Goal: Information Seeking & Learning: Learn about a topic

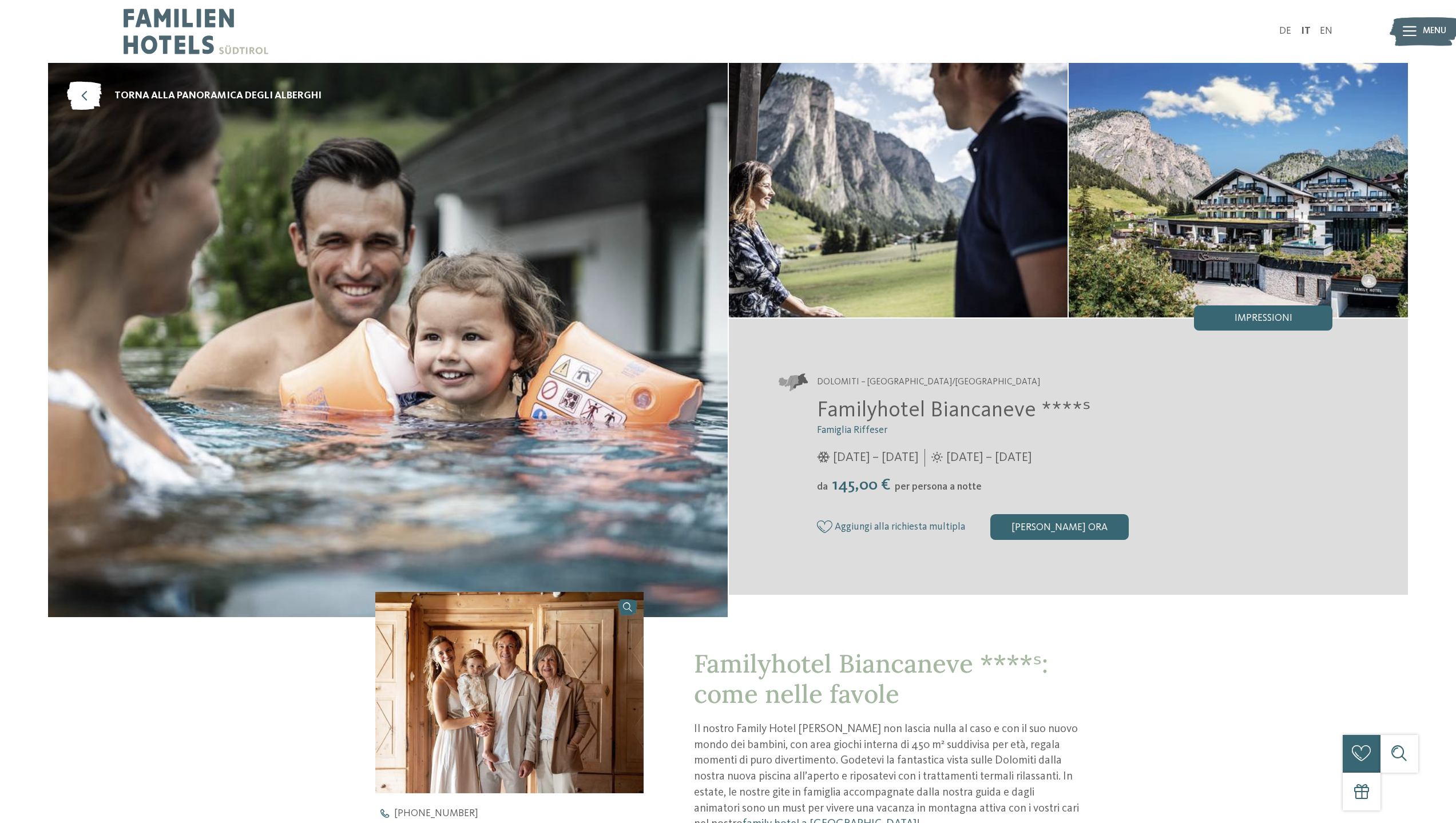
click at [1243, 210] on img at bounding box center [1238, 190] width 339 height 255
click at [1264, 313] on span "Impressioni" at bounding box center [1263, 318] width 58 height 10
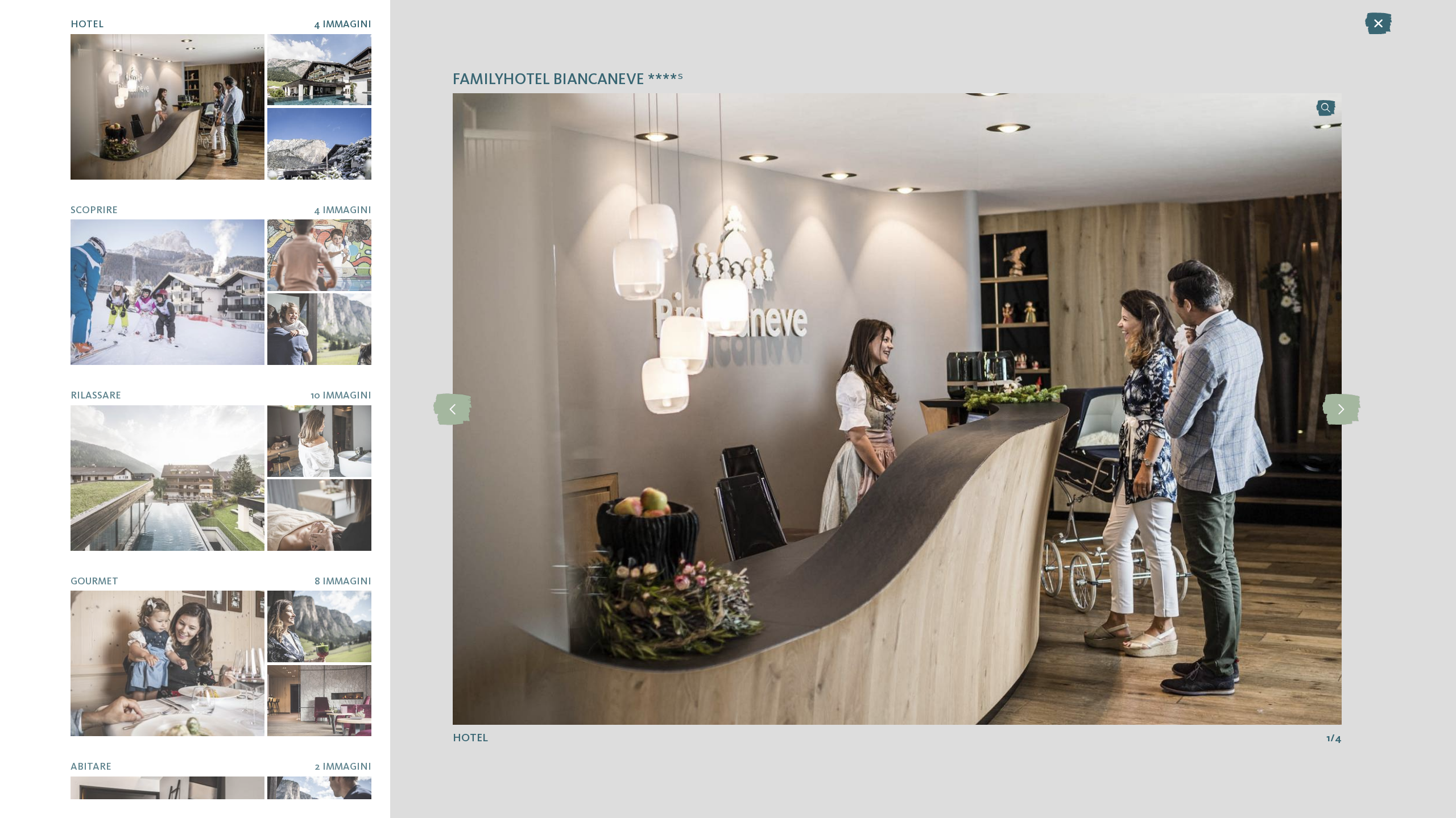
click at [1315, 409] on img at bounding box center [897, 409] width 889 height 632
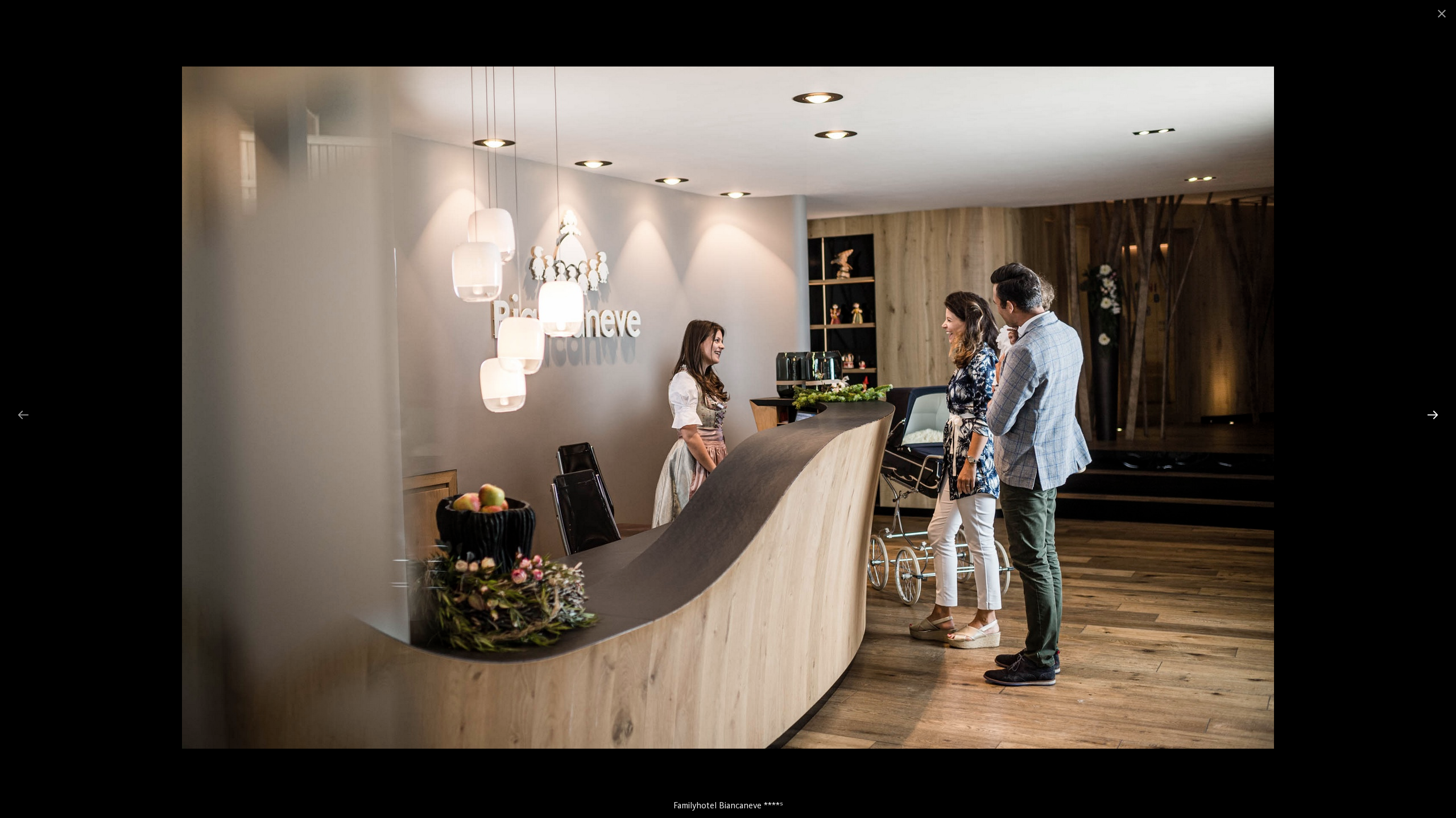
click at [1432, 416] on div at bounding box center [1433, 415] width 24 height 22
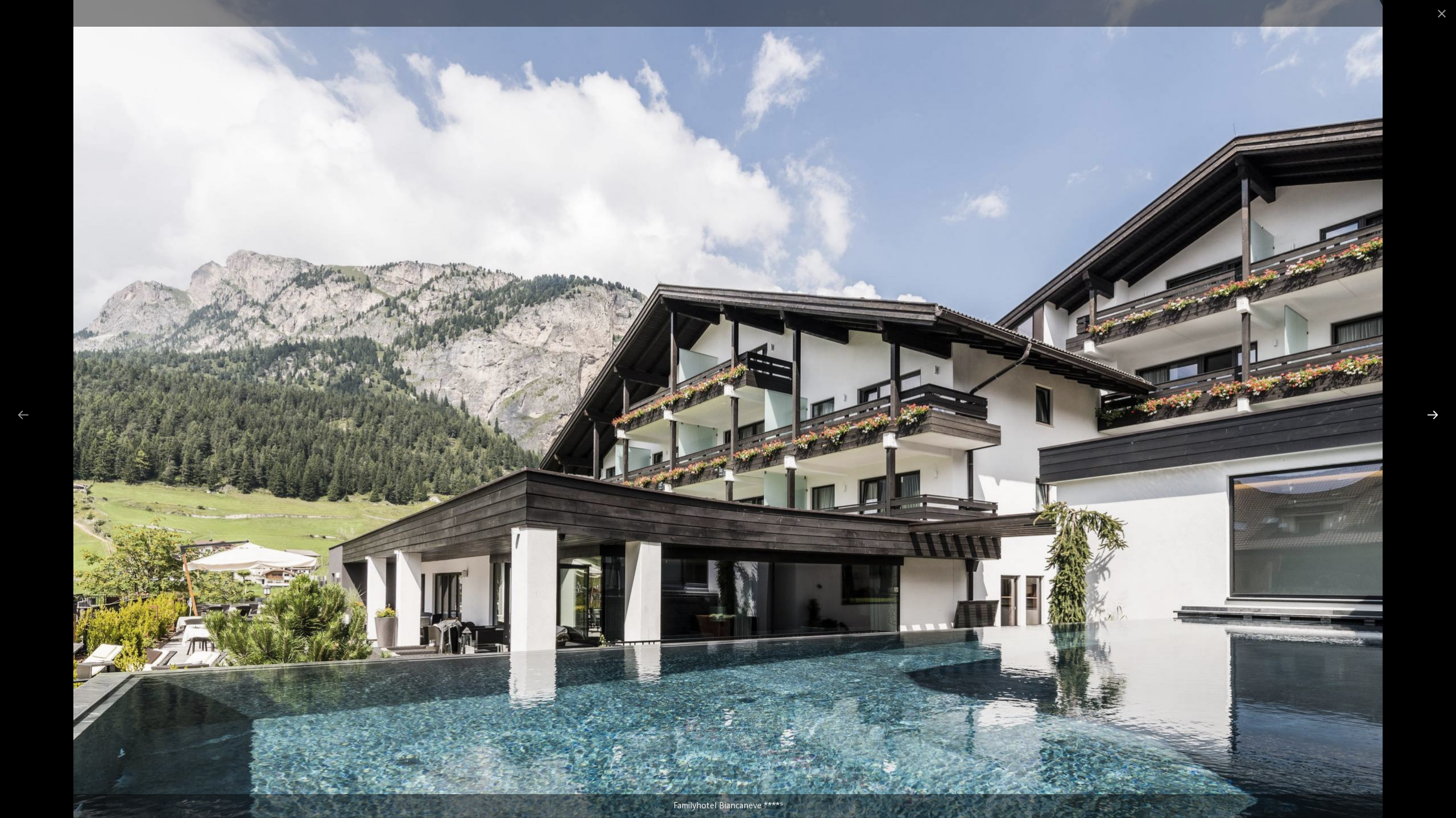
click at [1434, 416] on div at bounding box center [1433, 415] width 24 height 22
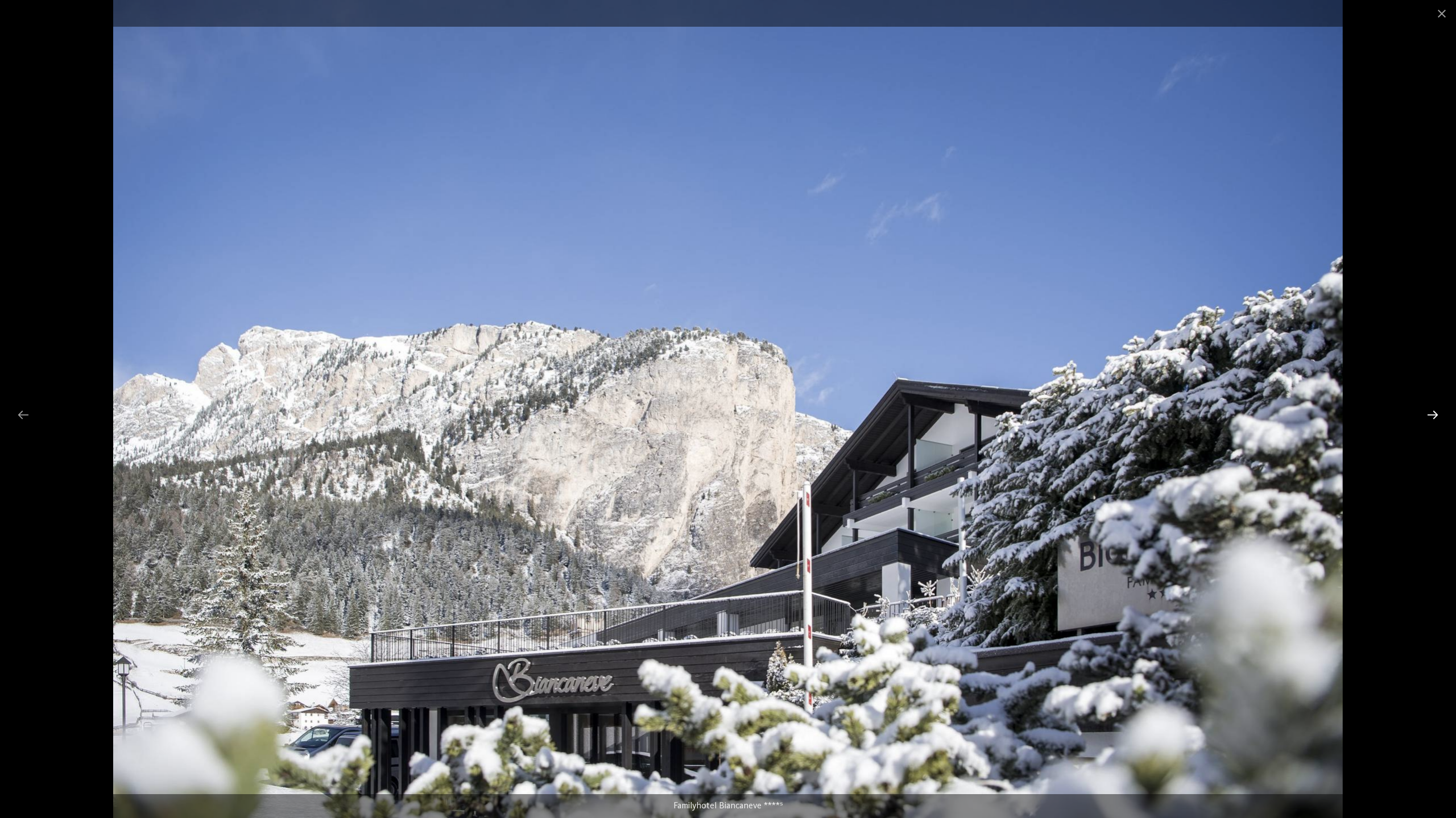
click at [1434, 416] on div at bounding box center [1433, 415] width 24 height 22
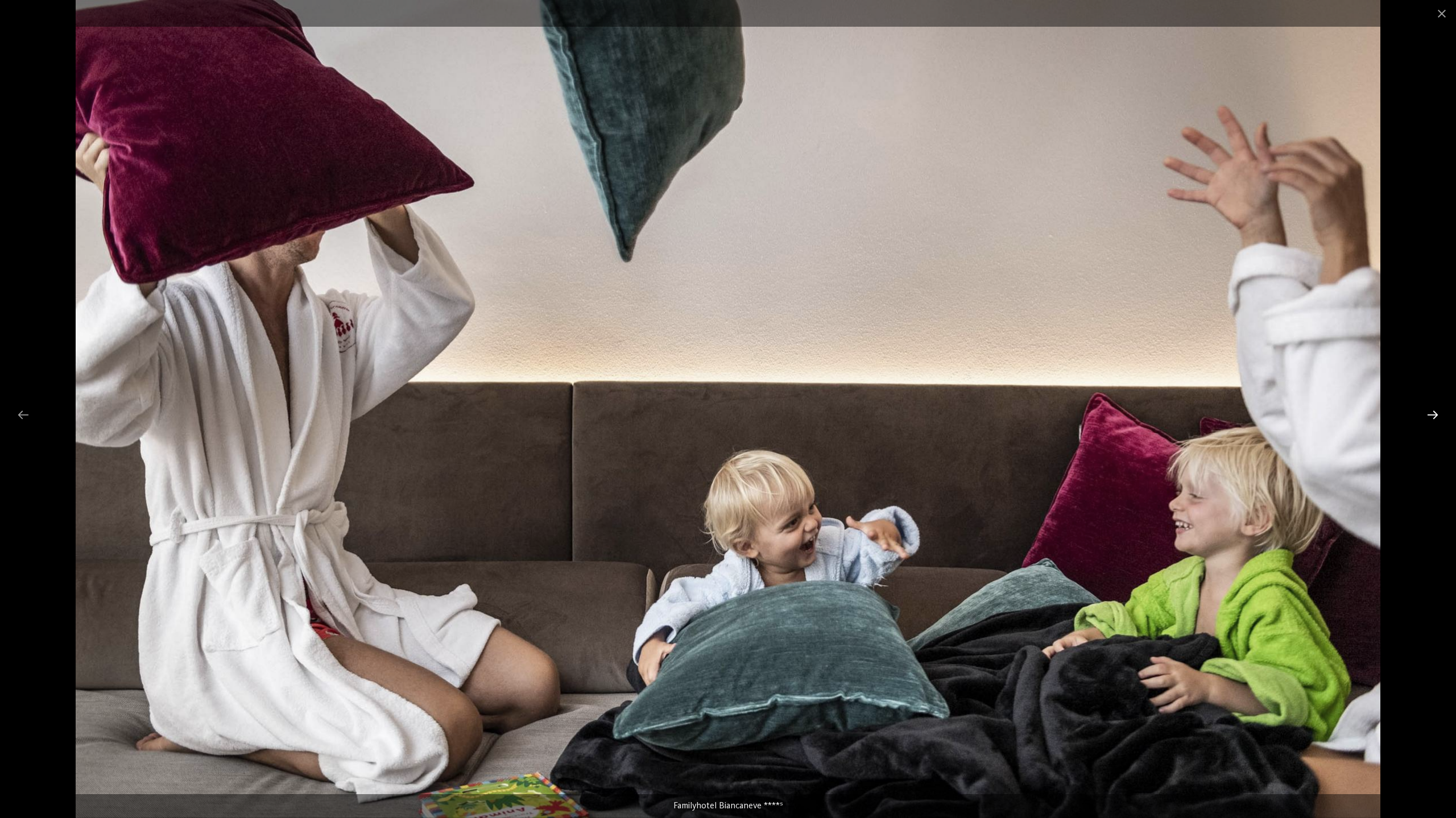
click at [1434, 416] on div at bounding box center [1433, 415] width 24 height 22
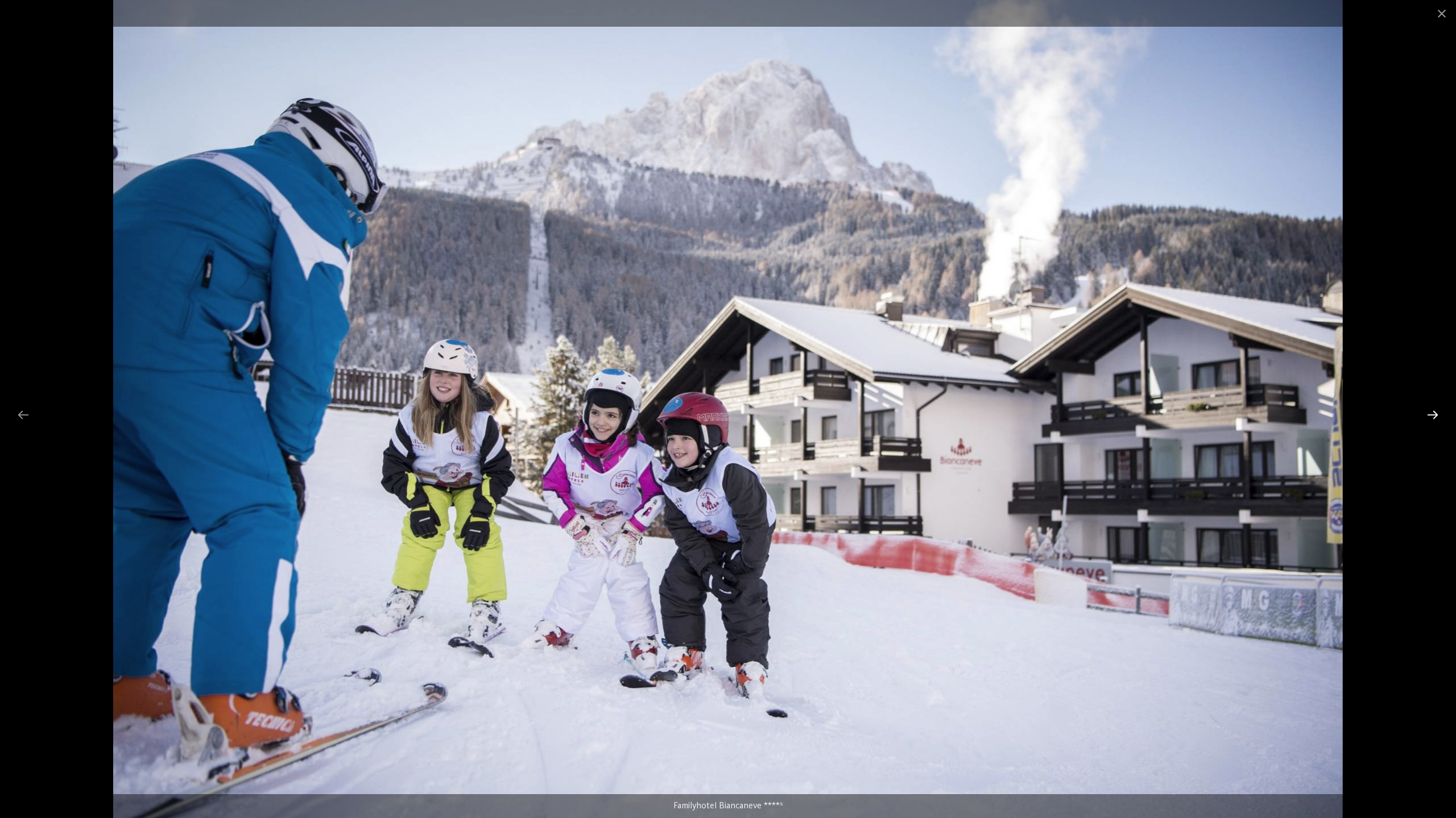
click at [1434, 416] on div at bounding box center [1433, 415] width 24 height 22
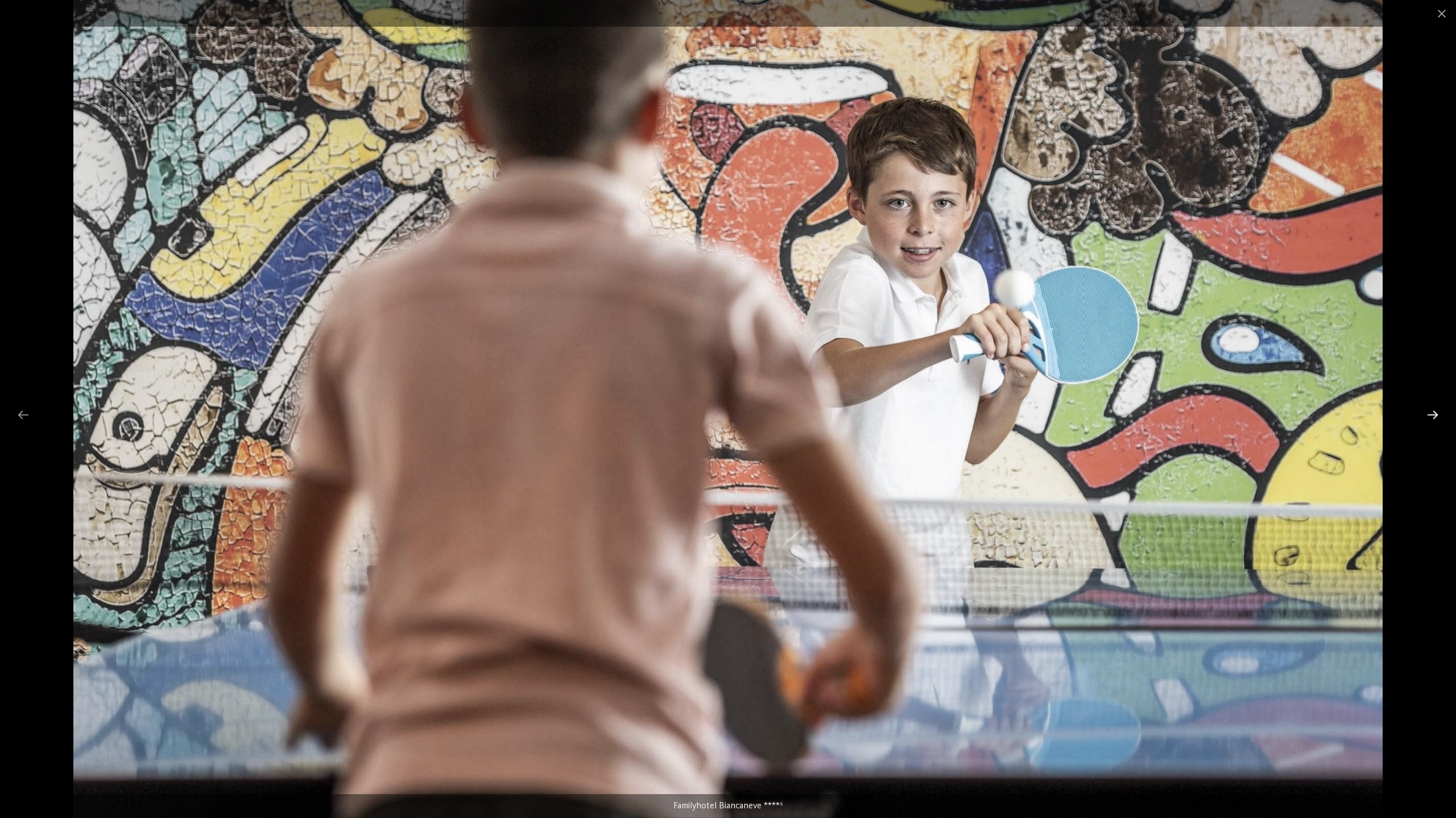
click at [1434, 416] on div at bounding box center [1433, 415] width 24 height 22
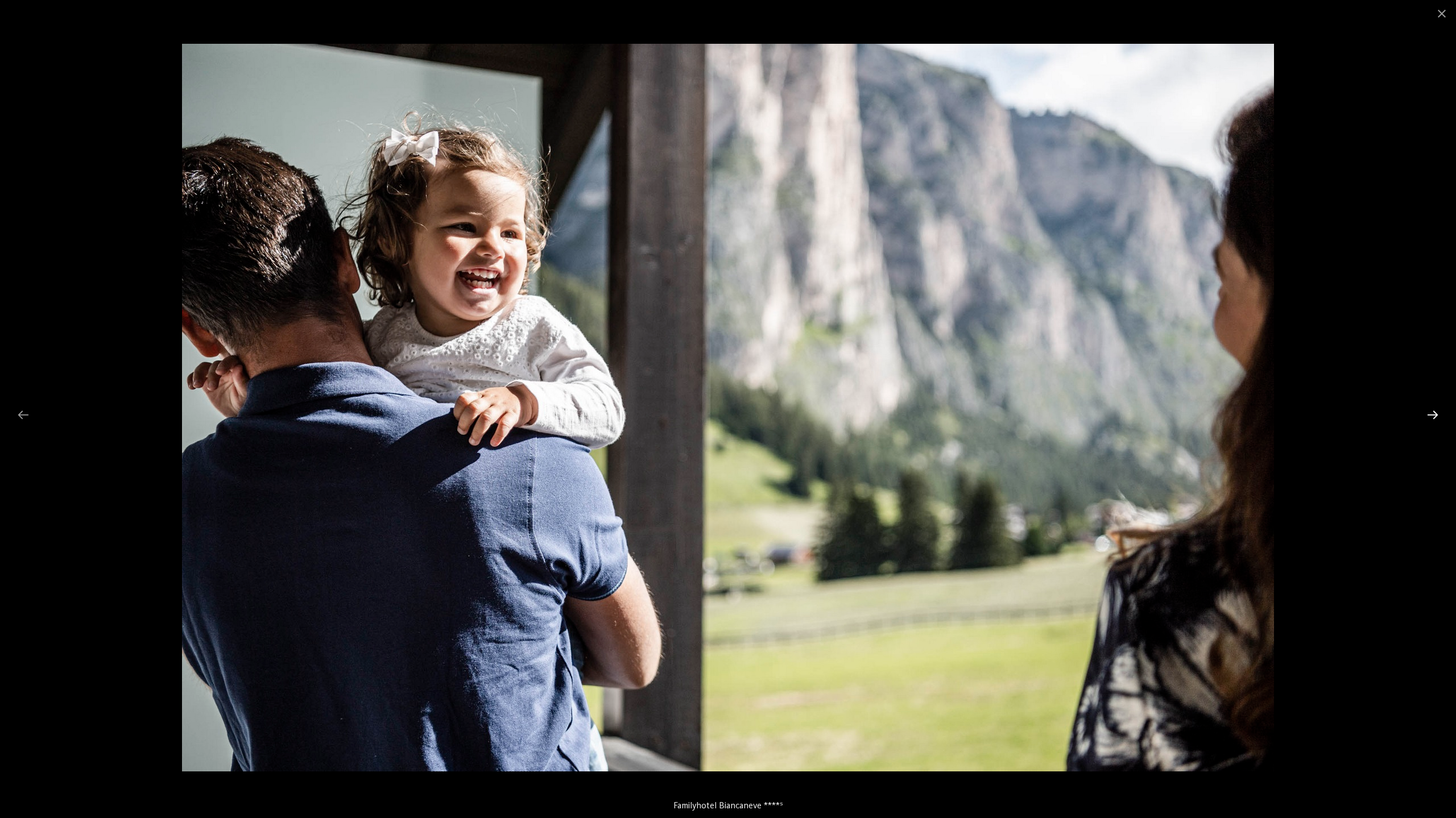
click at [1434, 416] on div at bounding box center [1433, 415] width 24 height 22
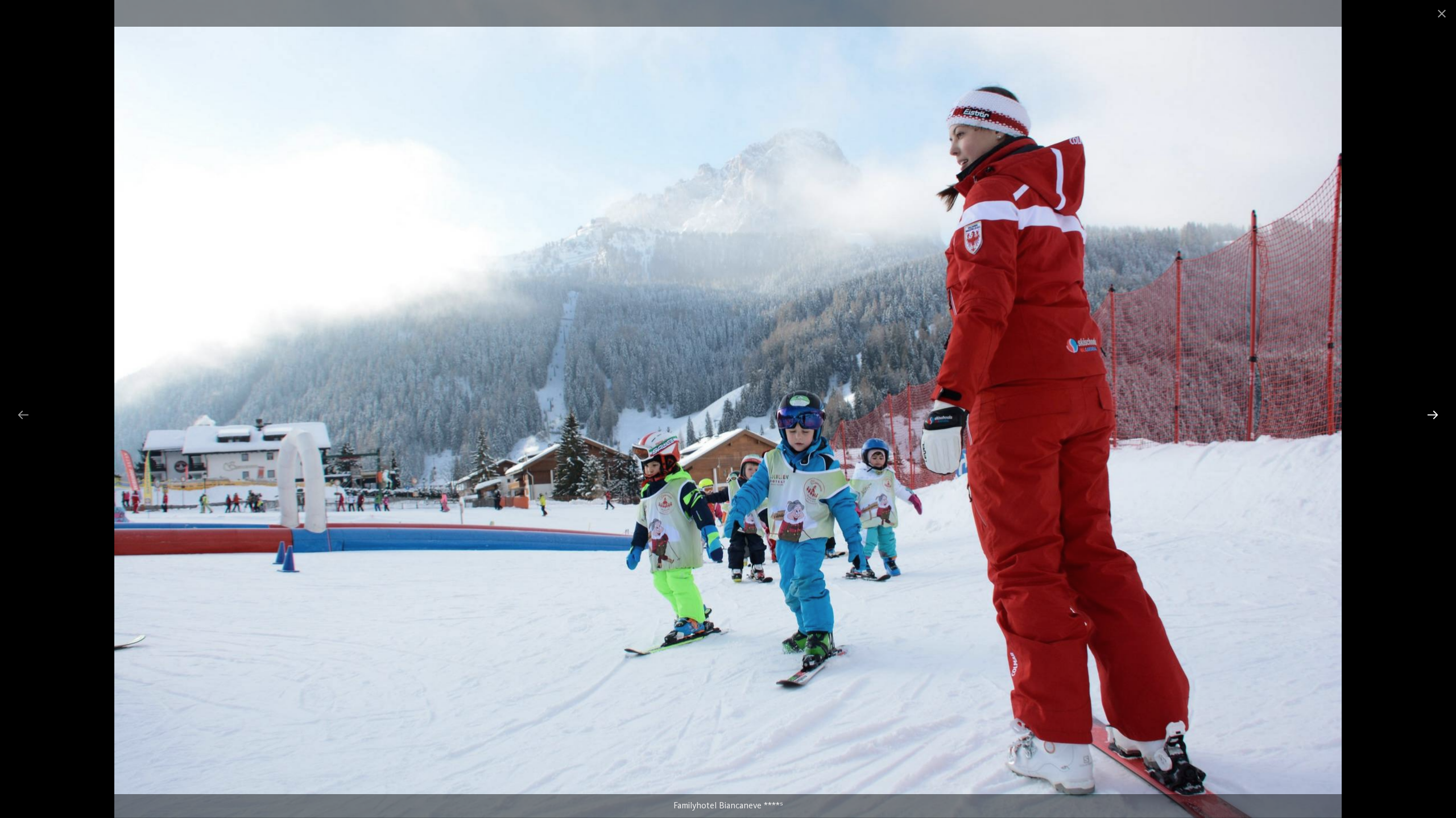
click at [1434, 416] on div at bounding box center [1433, 415] width 24 height 22
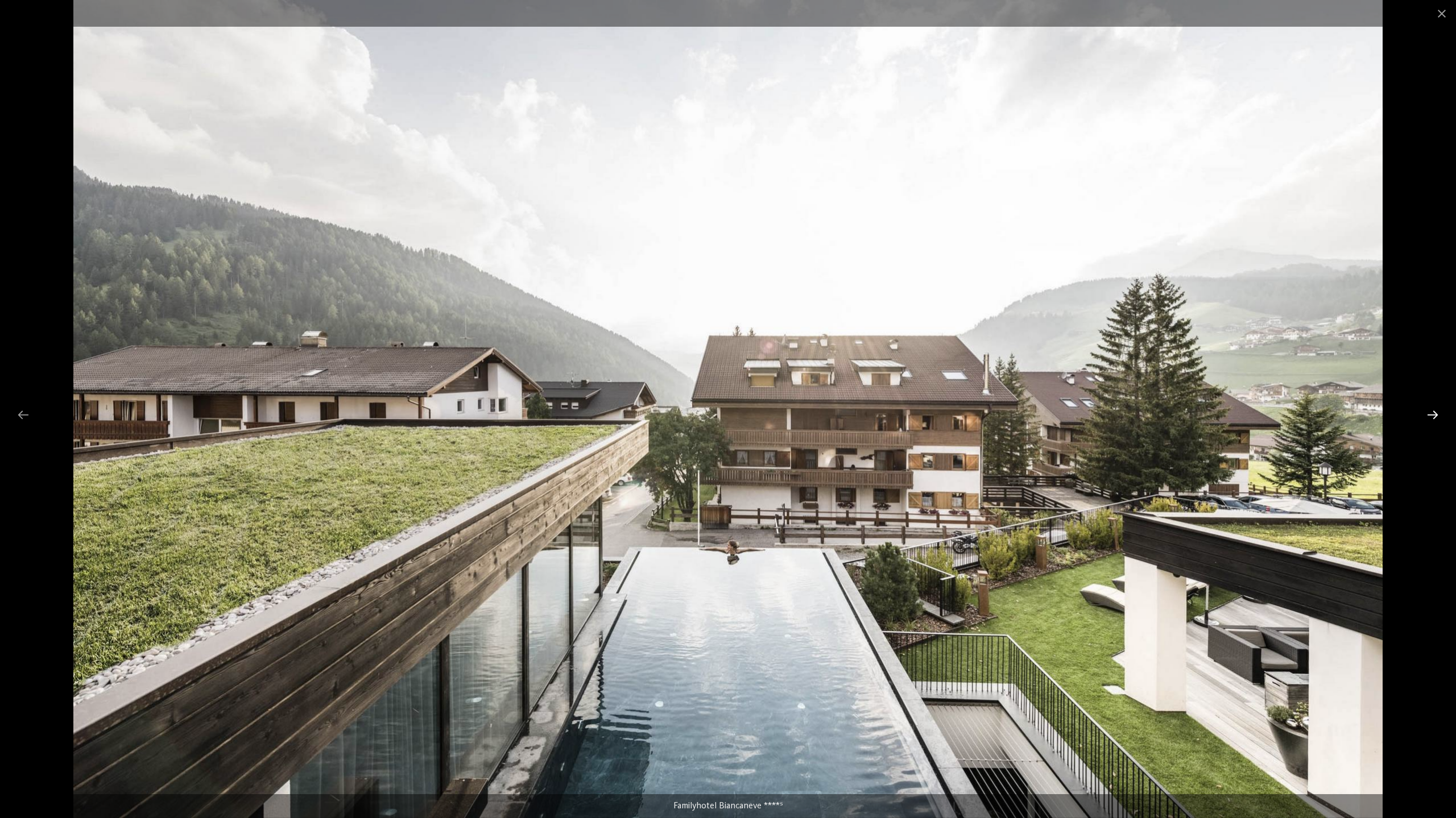
click at [1434, 416] on div at bounding box center [1433, 415] width 24 height 22
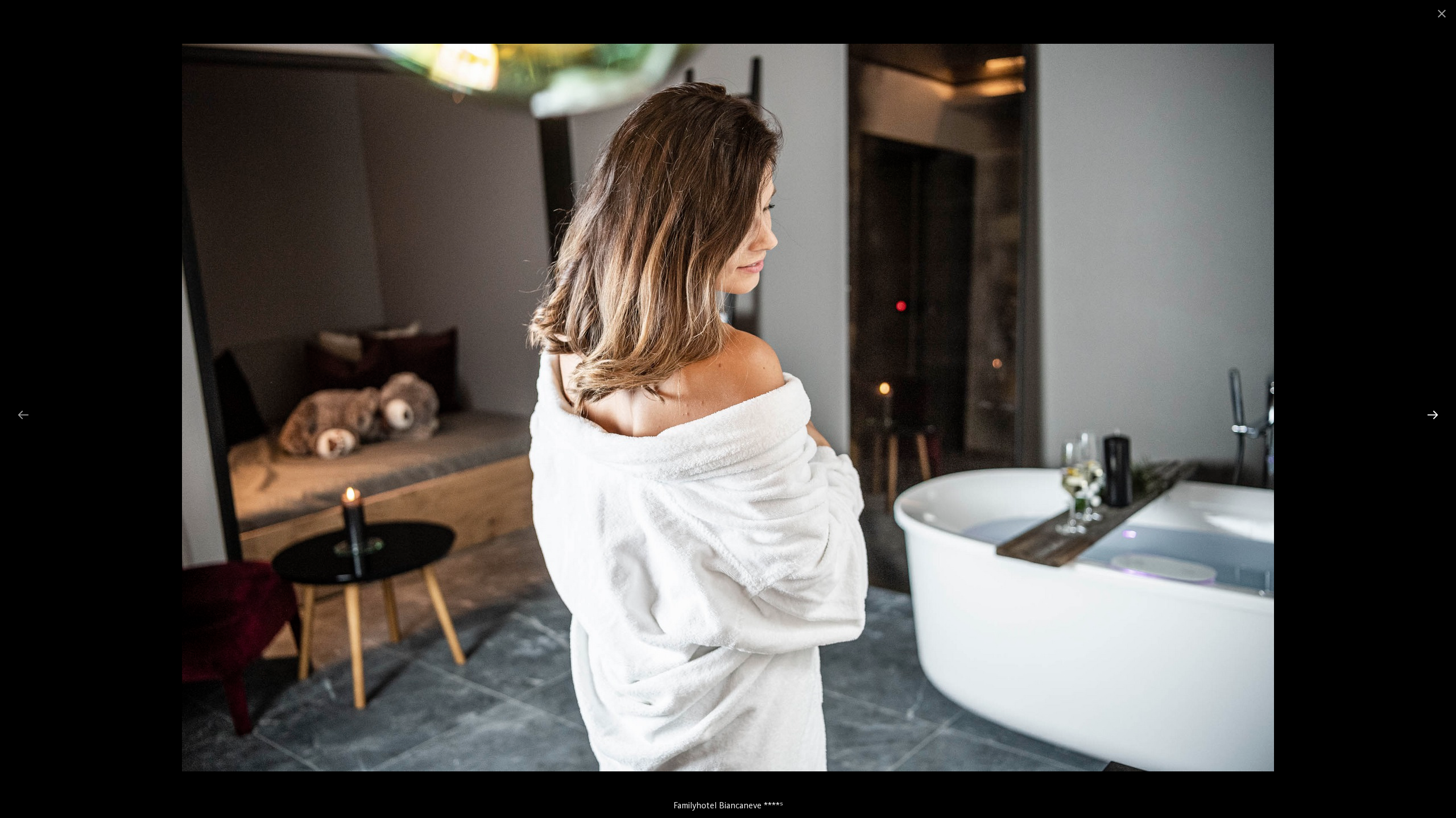
click at [1434, 416] on div at bounding box center [1433, 415] width 24 height 22
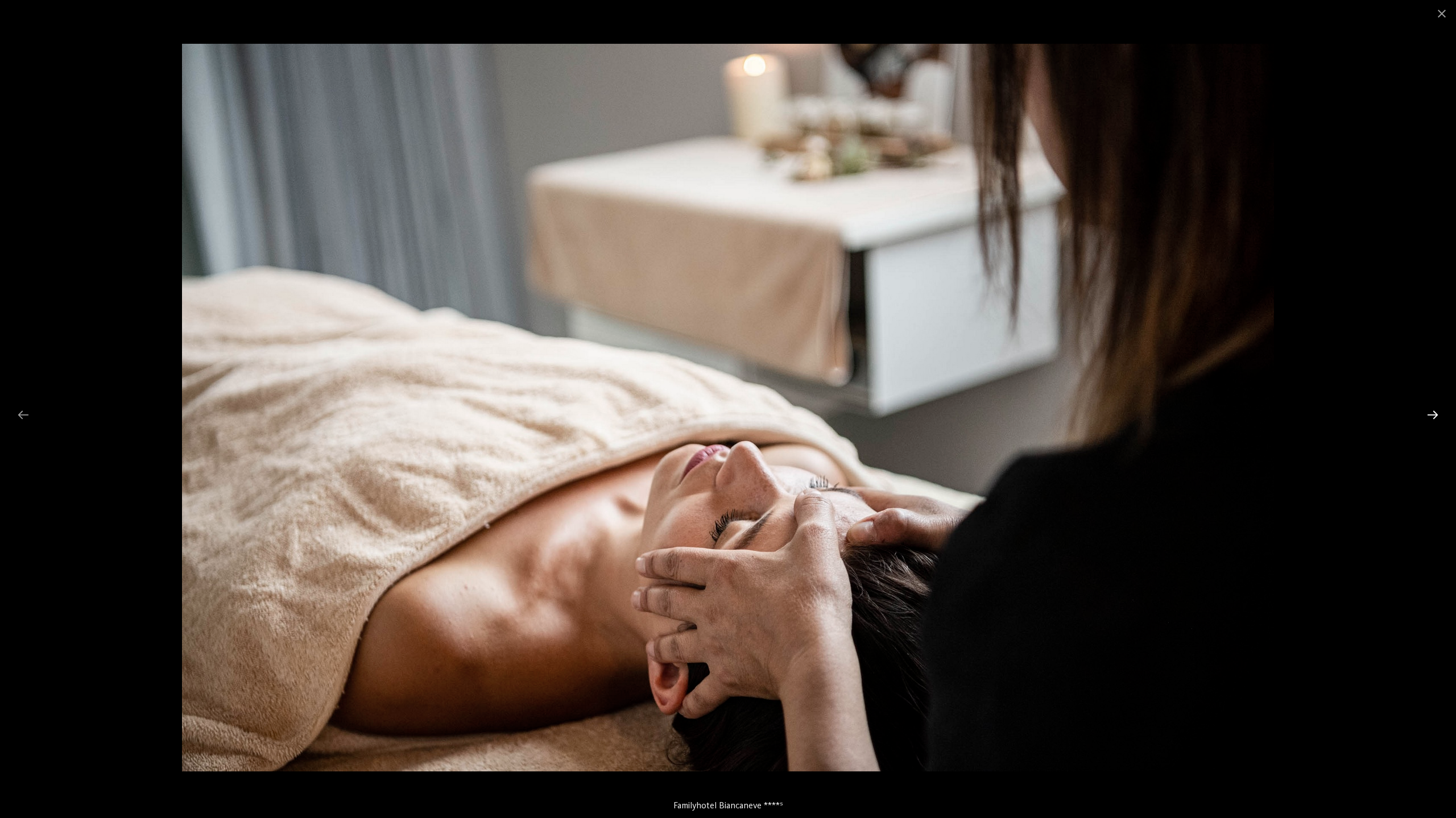
click at [1434, 416] on div at bounding box center [1433, 415] width 24 height 22
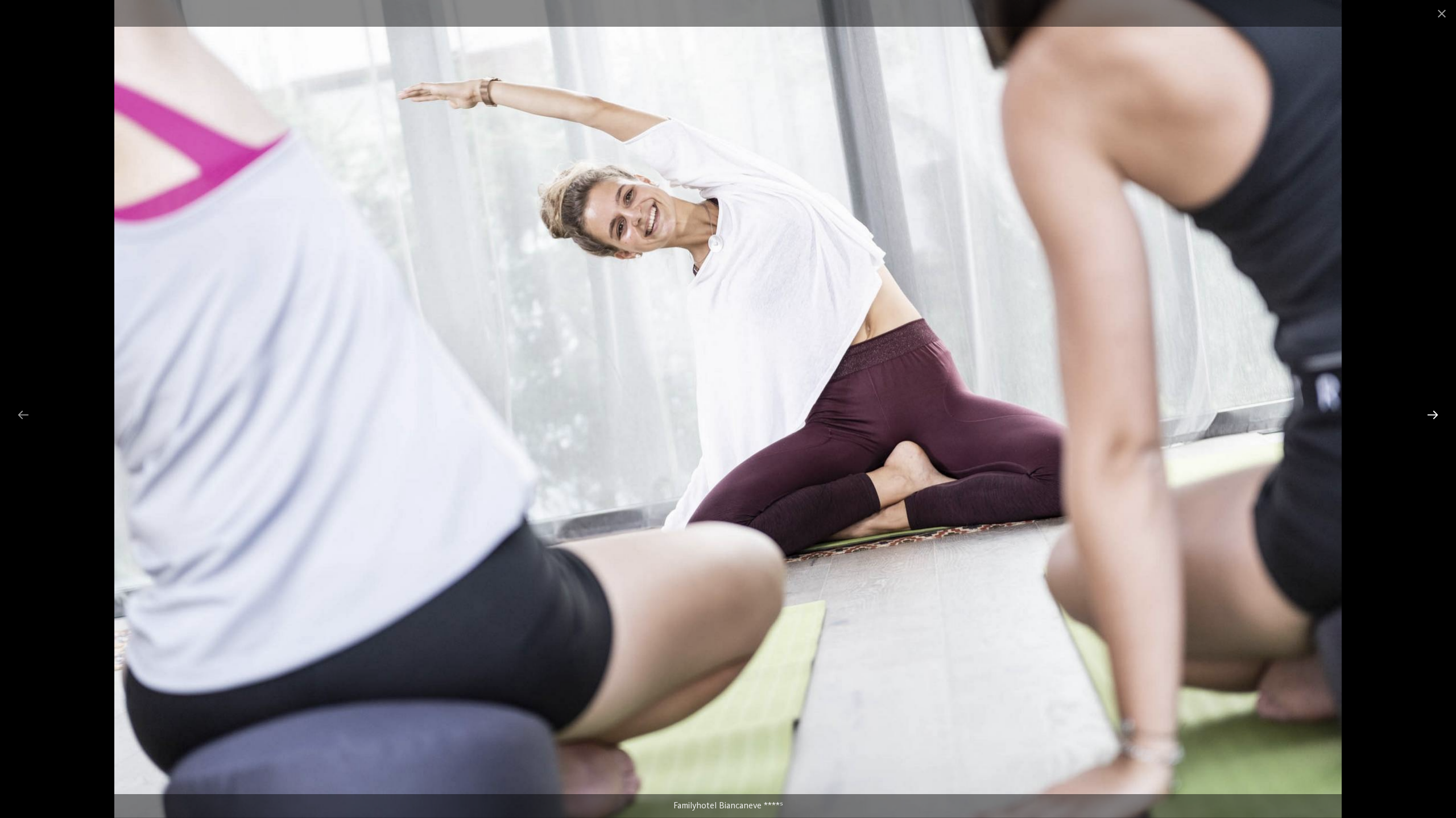
click at [1434, 416] on div at bounding box center [1433, 415] width 24 height 22
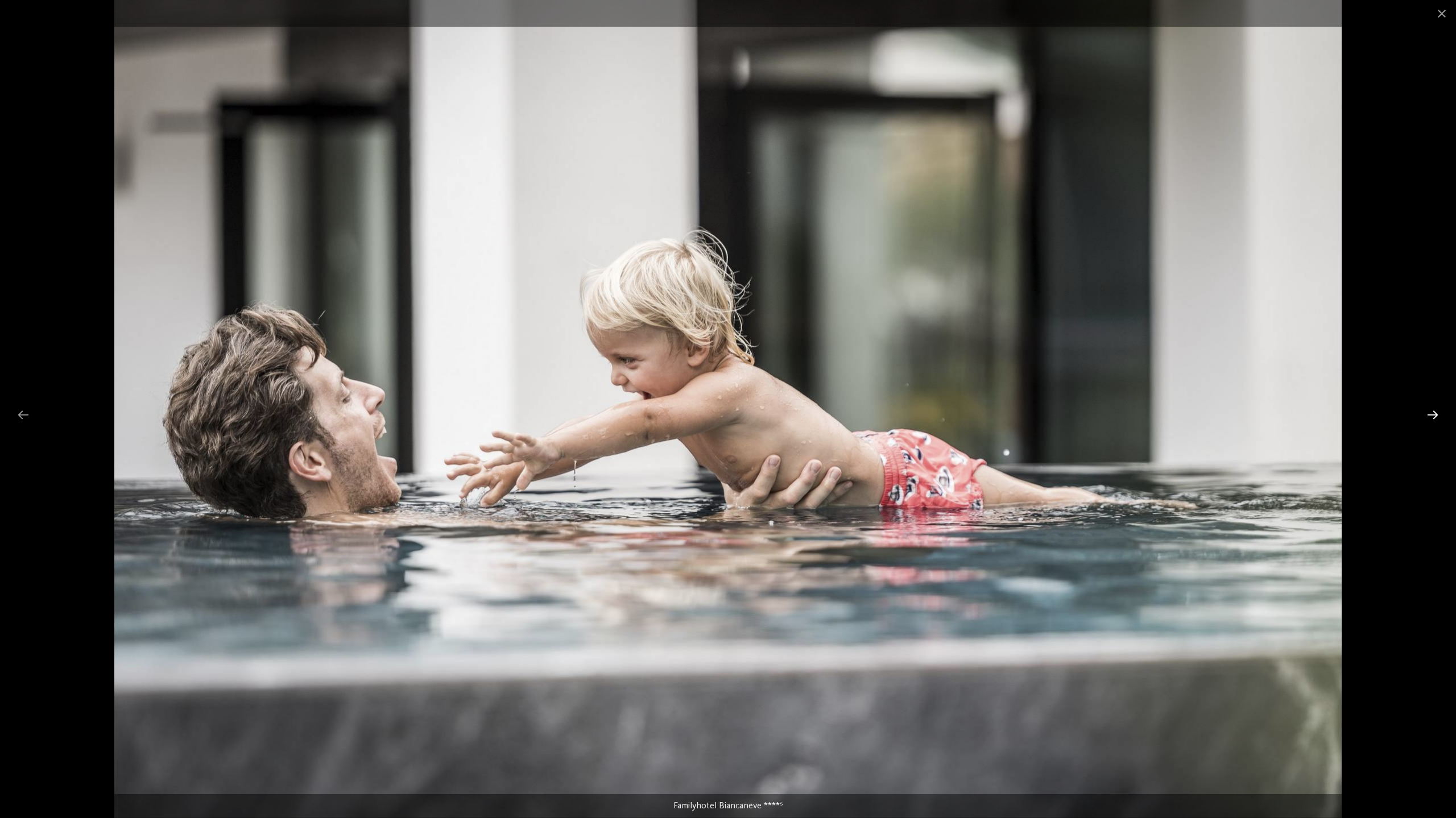
click at [1434, 416] on div at bounding box center [1433, 415] width 24 height 22
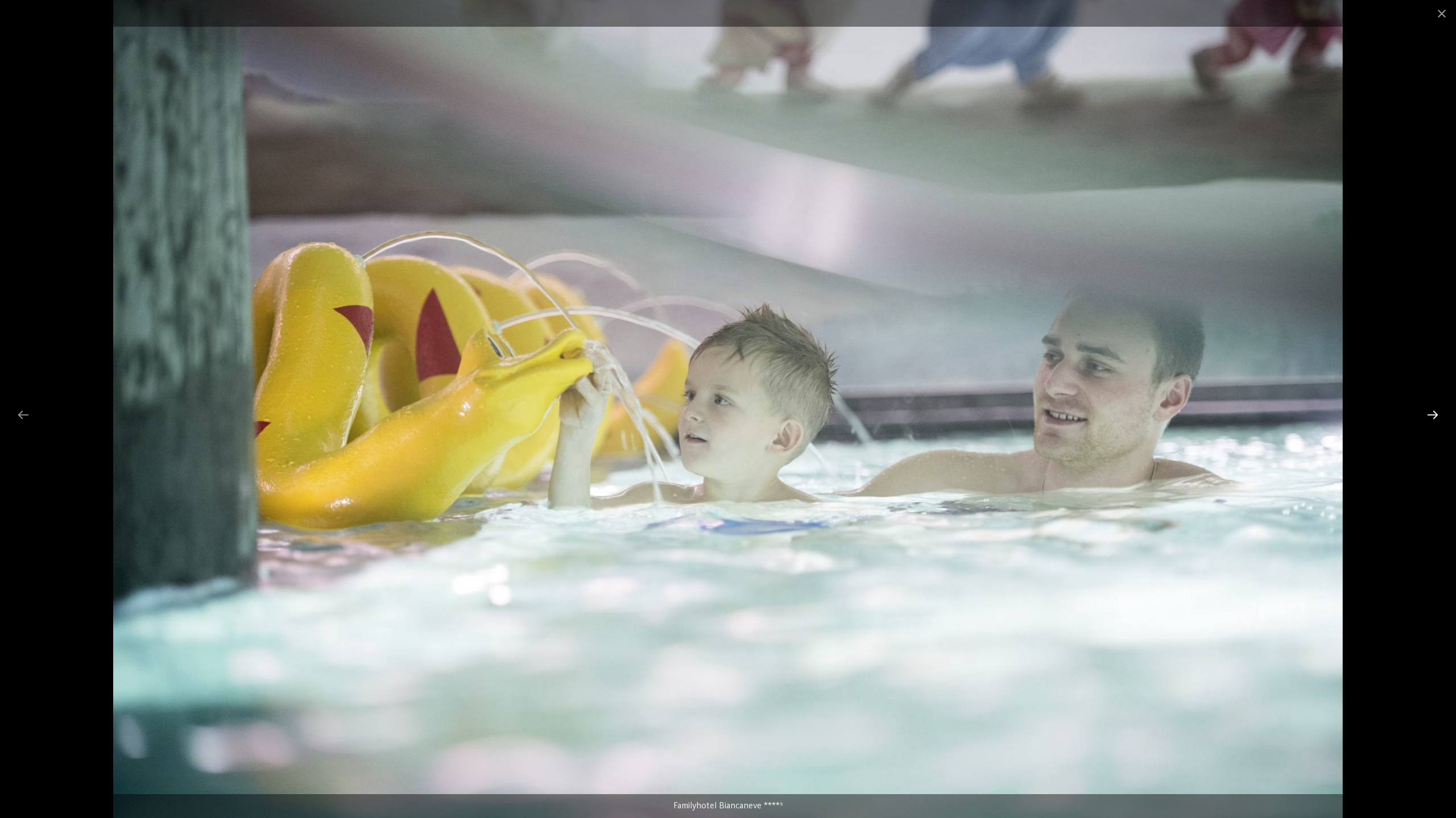
click at [1434, 416] on div at bounding box center [1433, 415] width 24 height 22
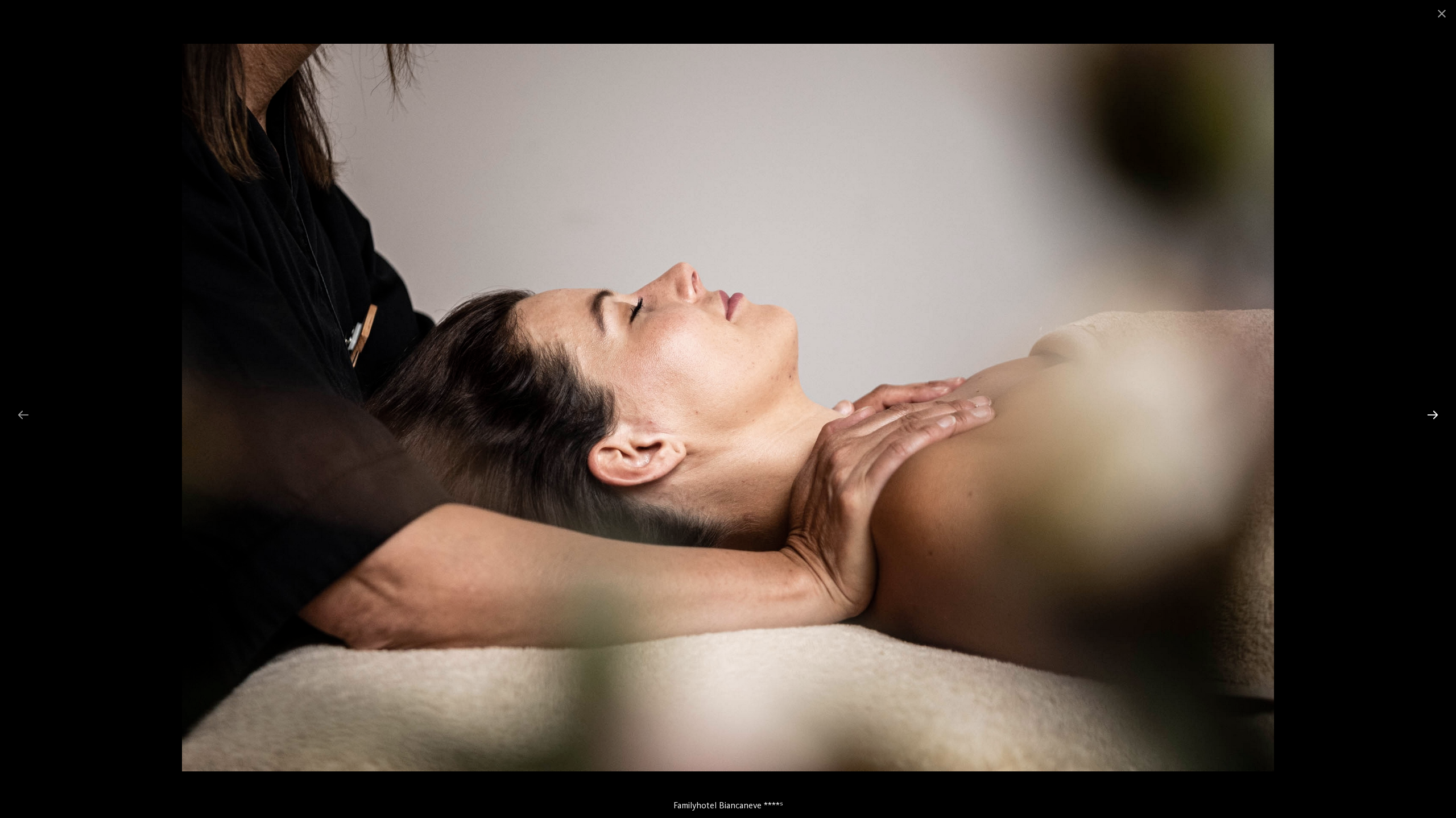
click at [1434, 416] on div at bounding box center [1433, 415] width 24 height 22
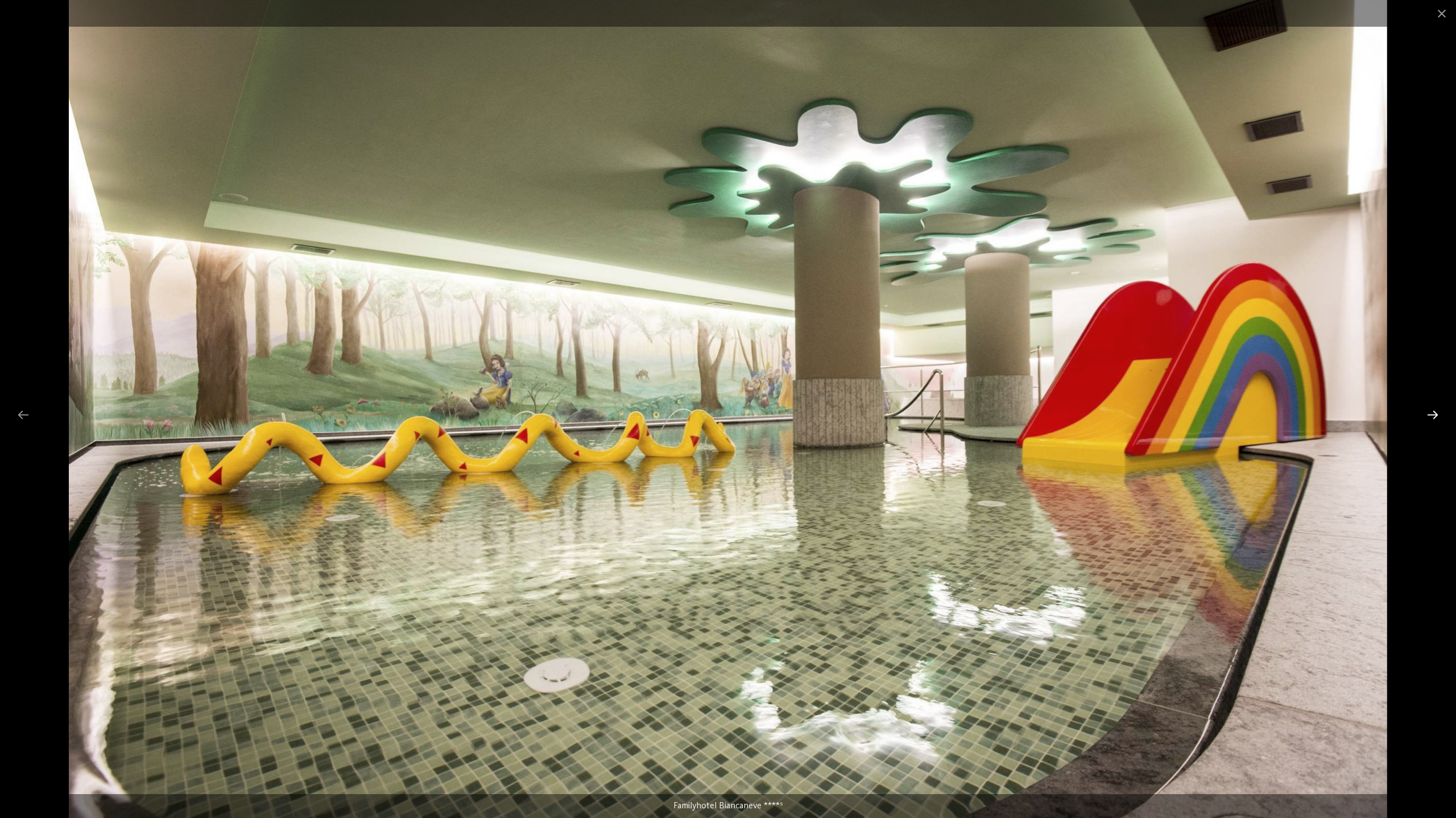
click at [1434, 416] on div at bounding box center [1433, 415] width 24 height 22
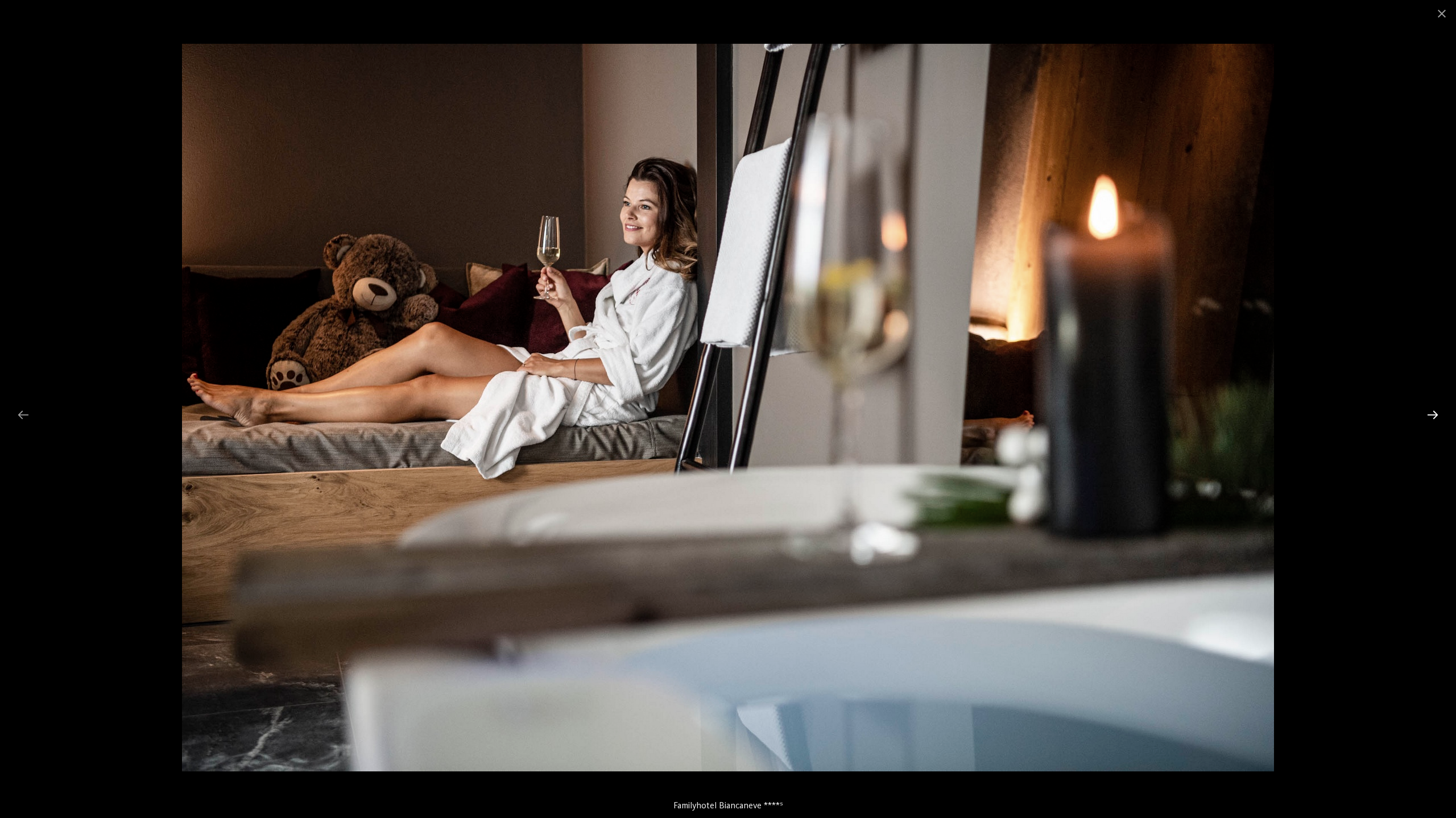
click at [1434, 416] on div at bounding box center [1433, 415] width 24 height 22
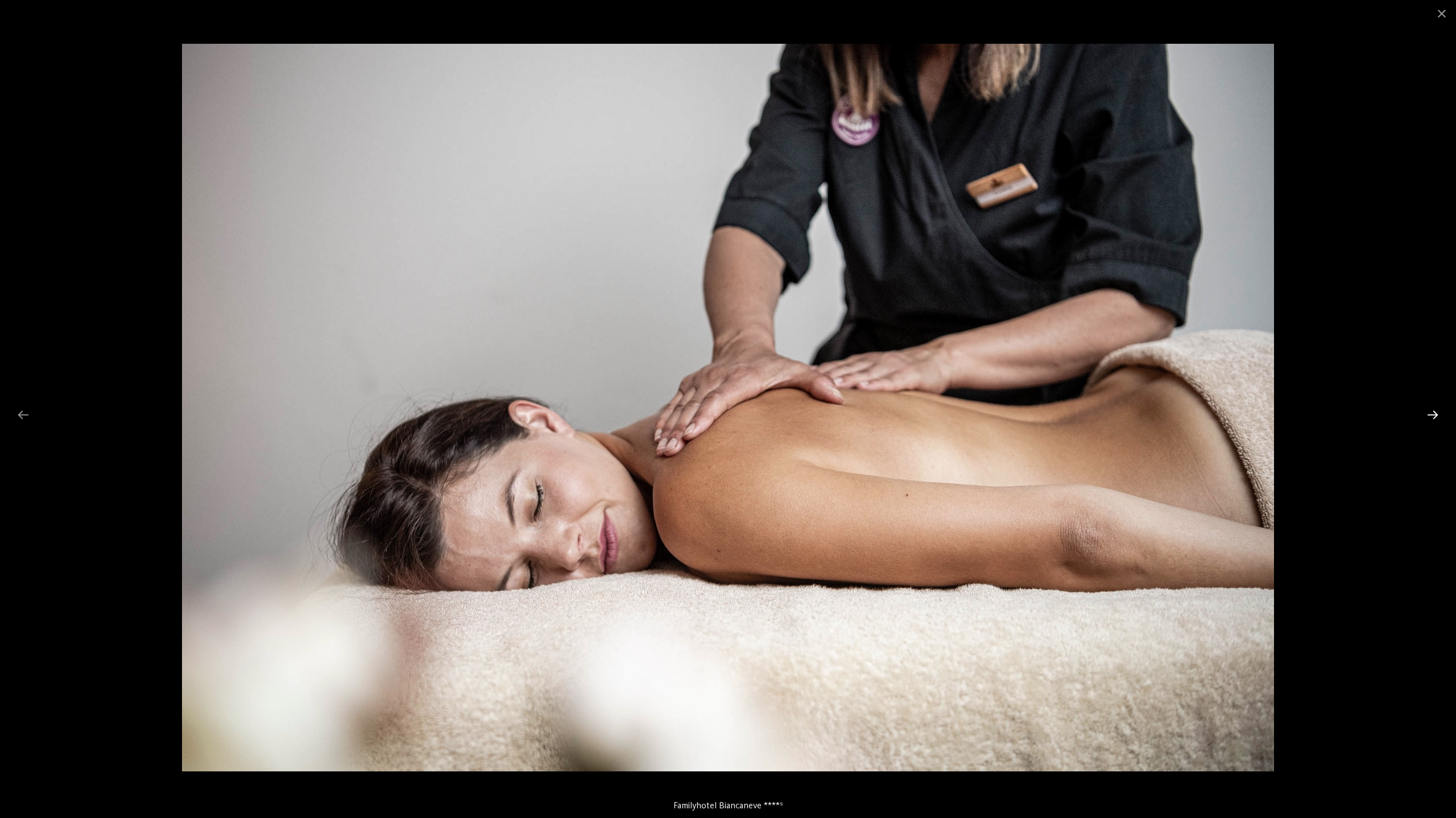
click at [1434, 416] on div at bounding box center [1433, 415] width 24 height 22
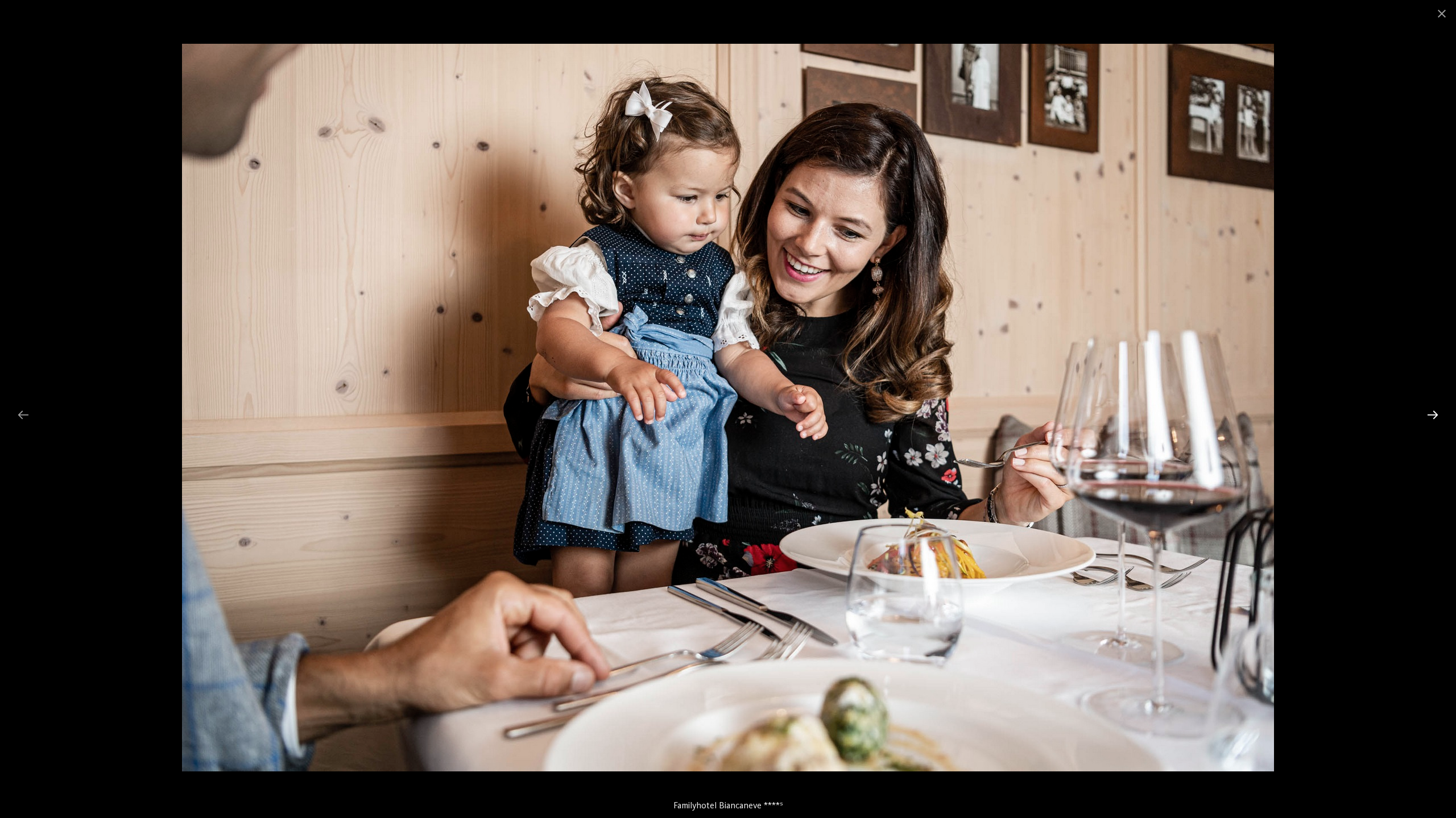
click at [1434, 416] on div at bounding box center [1433, 415] width 24 height 22
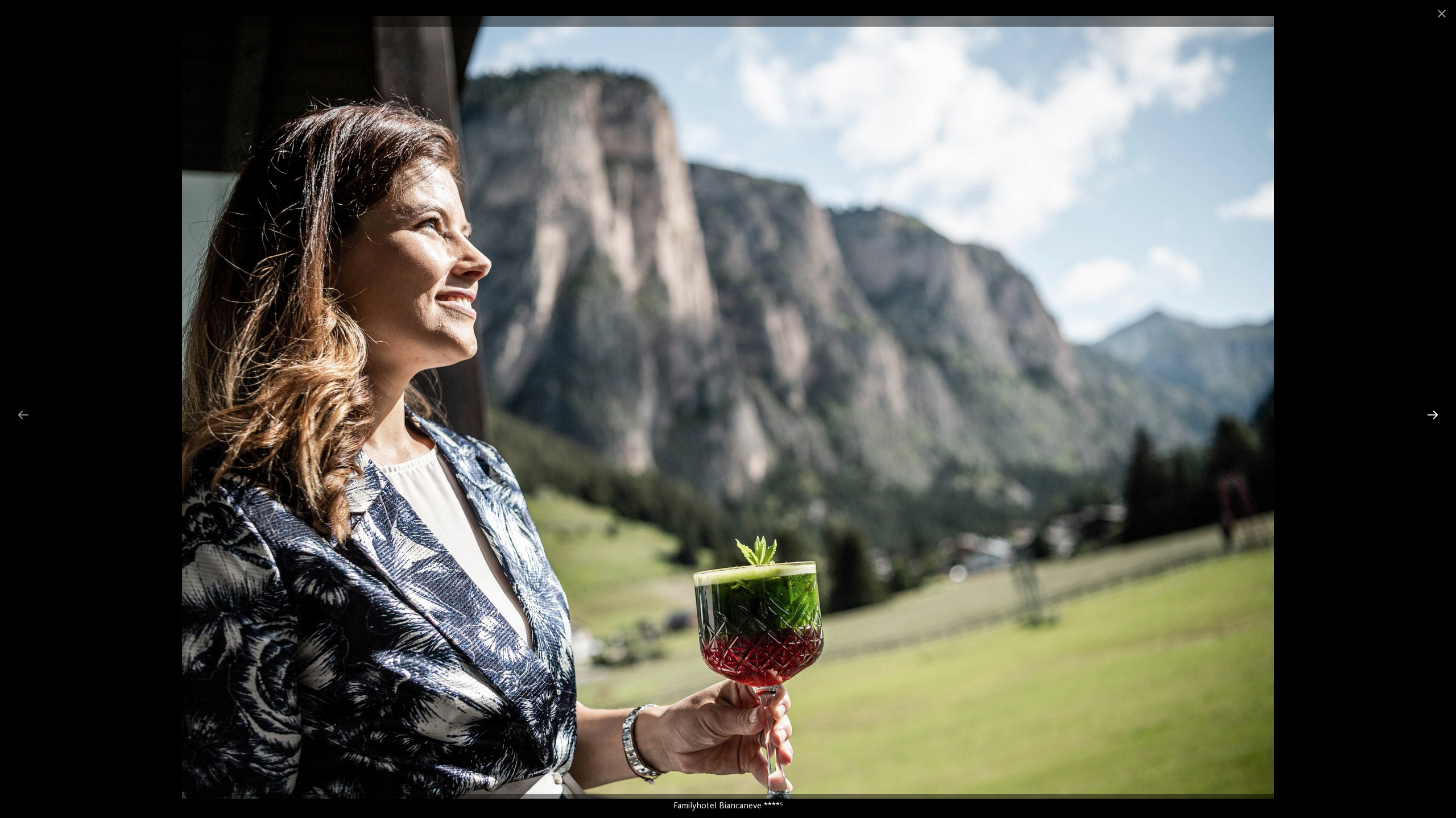
click at [1434, 416] on div at bounding box center [1433, 415] width 24 height 22
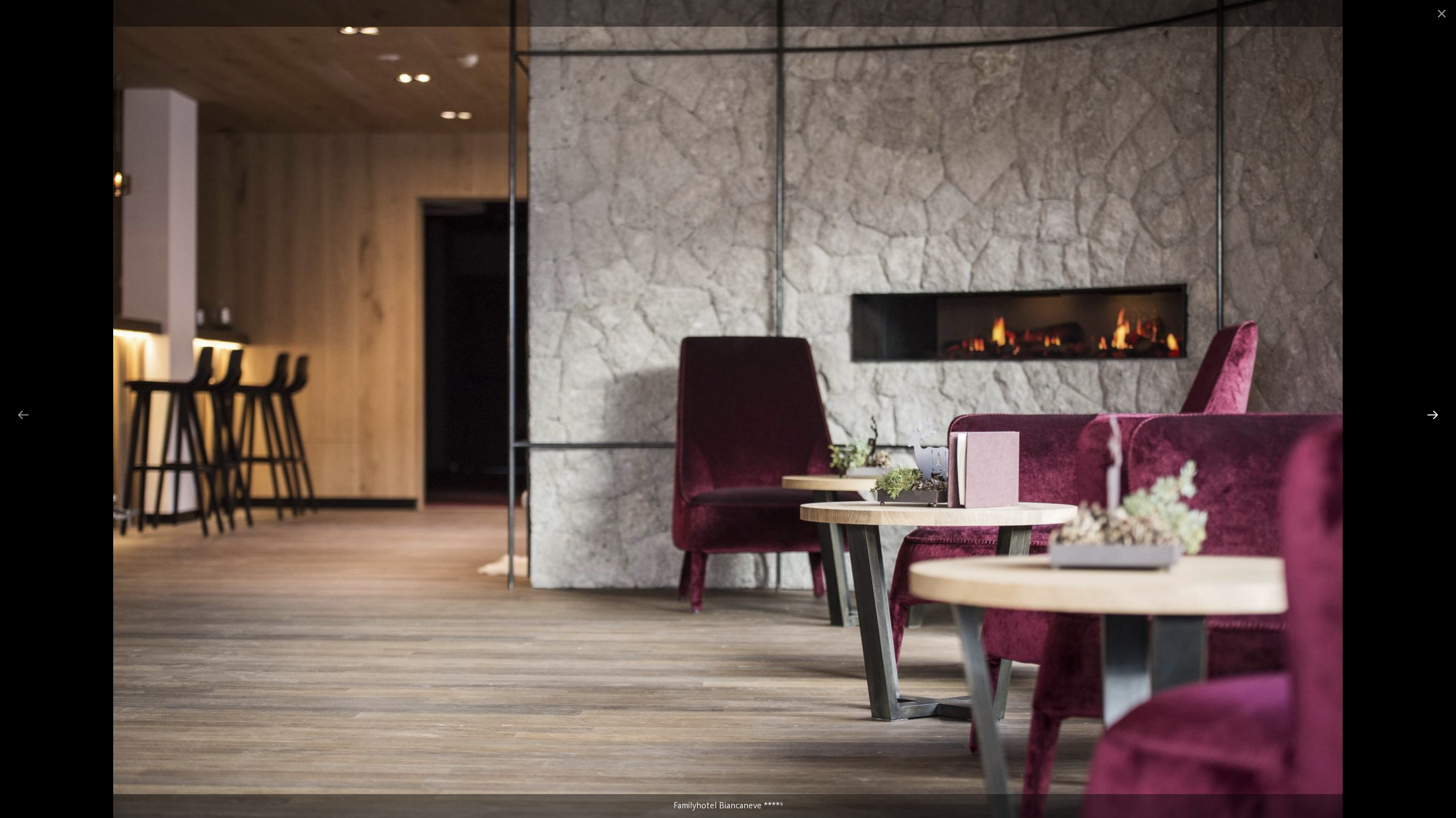
click at [1434, 416] on div at bounding box center [1433, 415] width 24 height 22
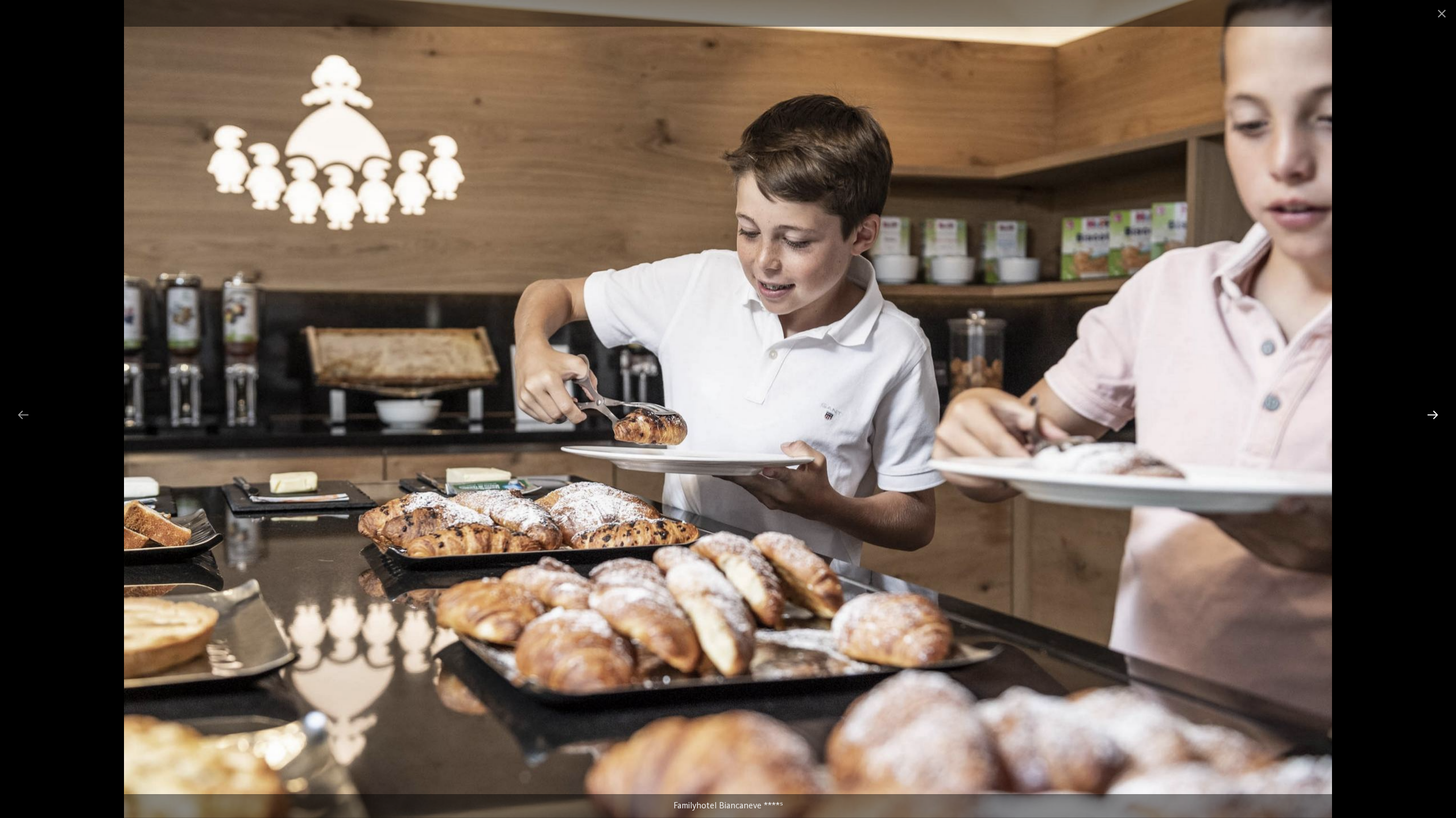
click at [1434, 416] on div at bounding box center [1433, 415] width 24 height 22
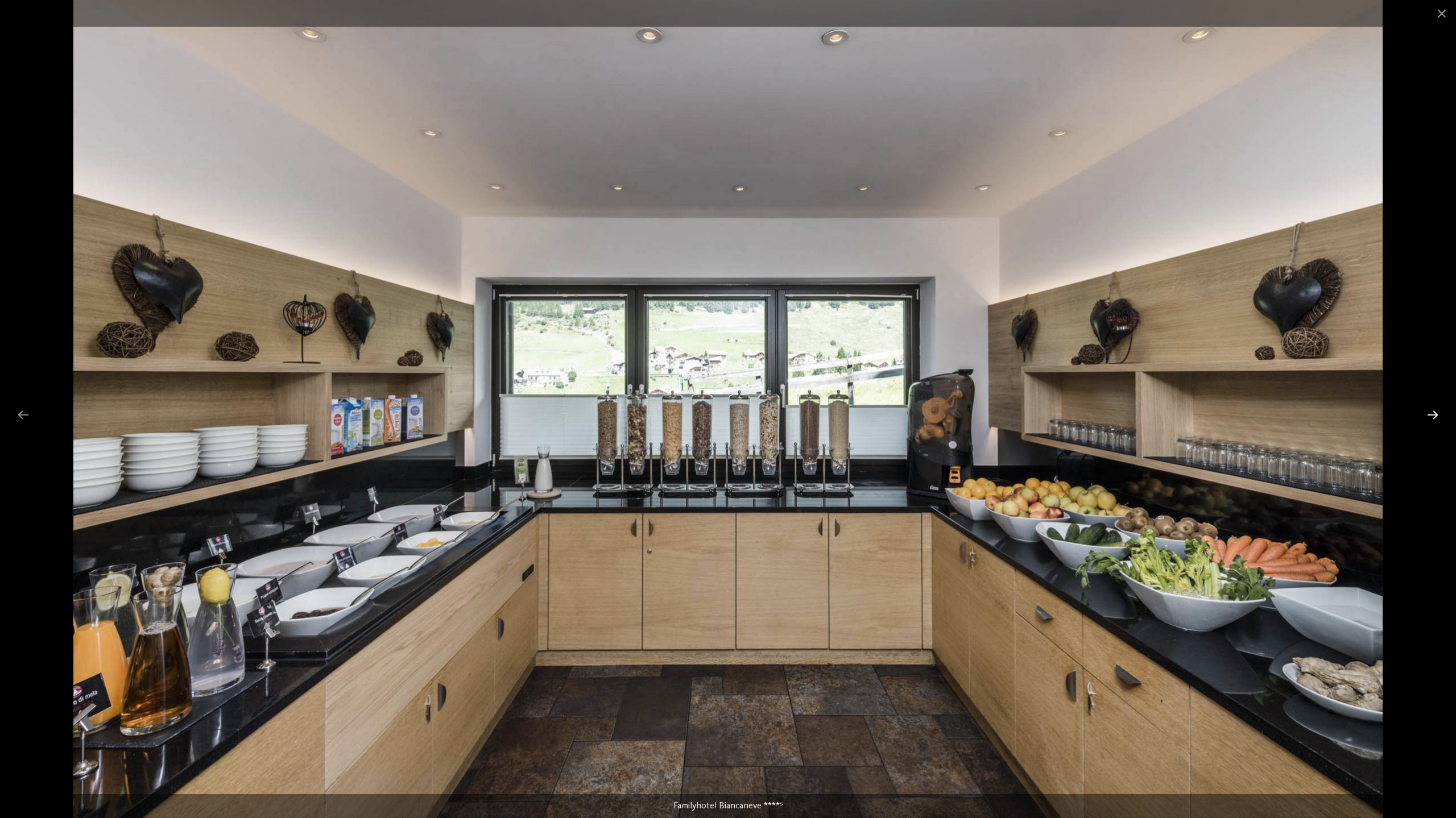
click at [1434, 416] on div at bounding box center [1433, 415] width 24 height 22
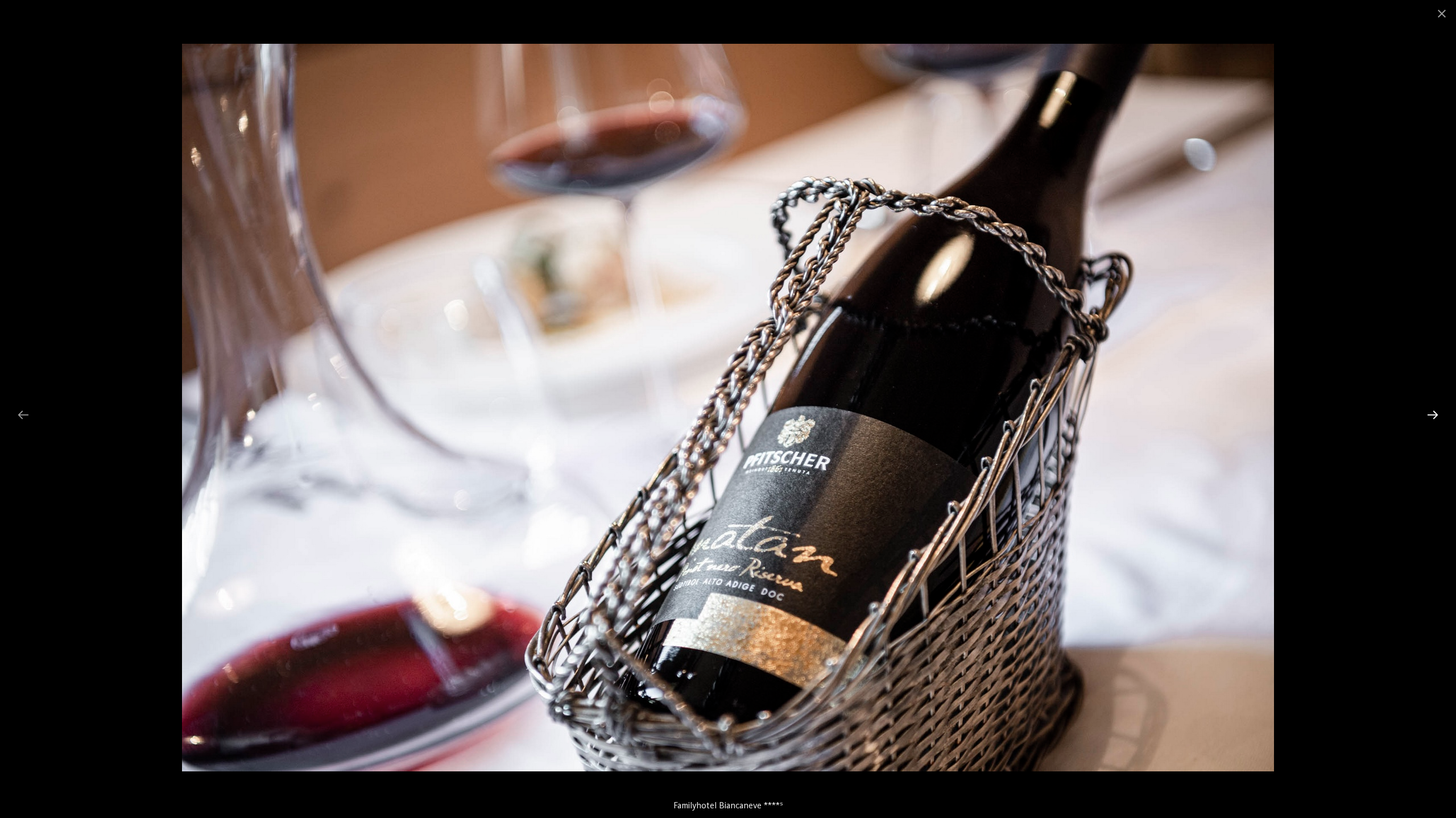
click at [1434, 416] on div at bounding box center [1433, 415] width 24 height 22
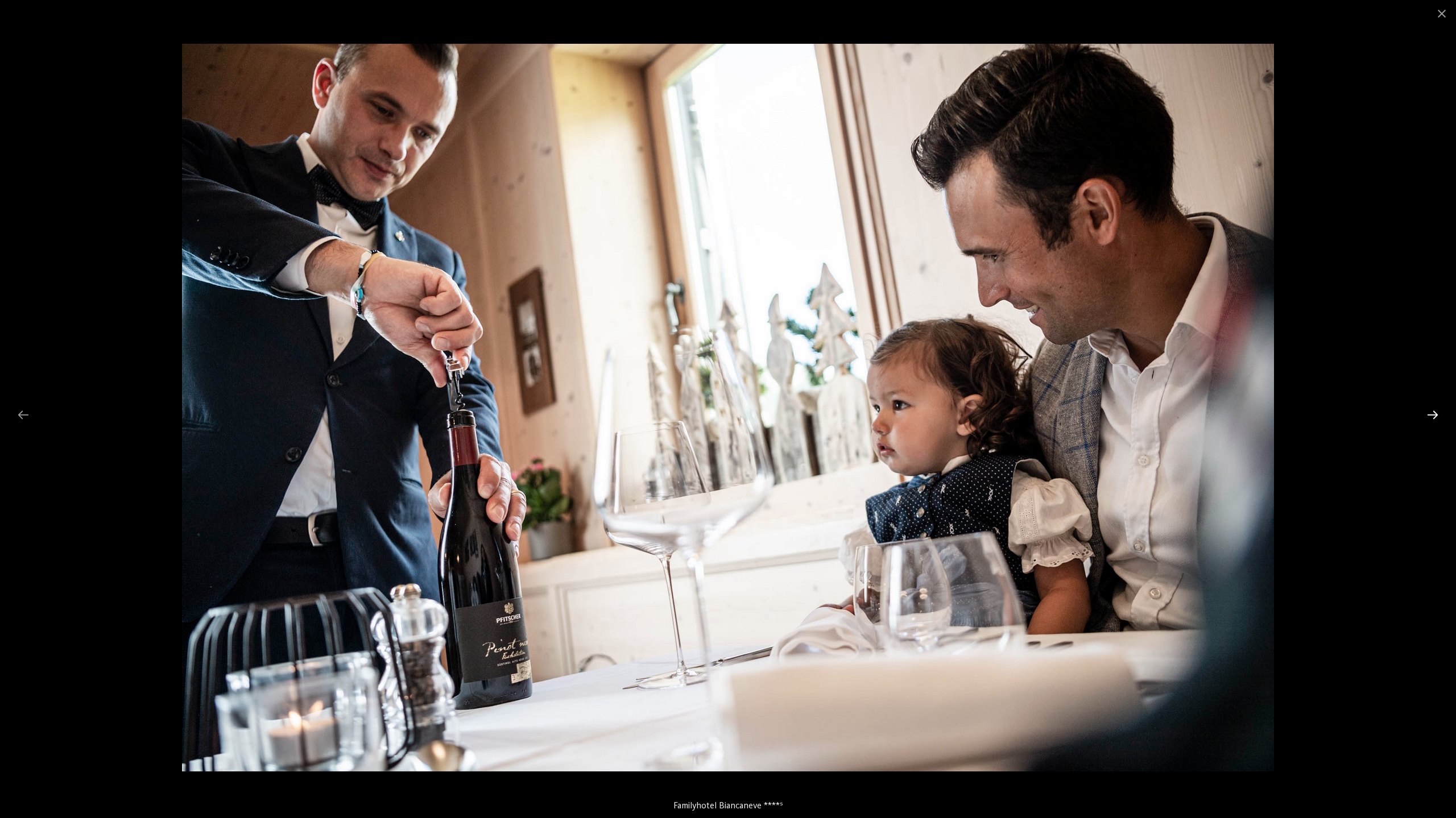
click at [1434, 416] on div at bounding box center [1433, 415] width 24 height 22
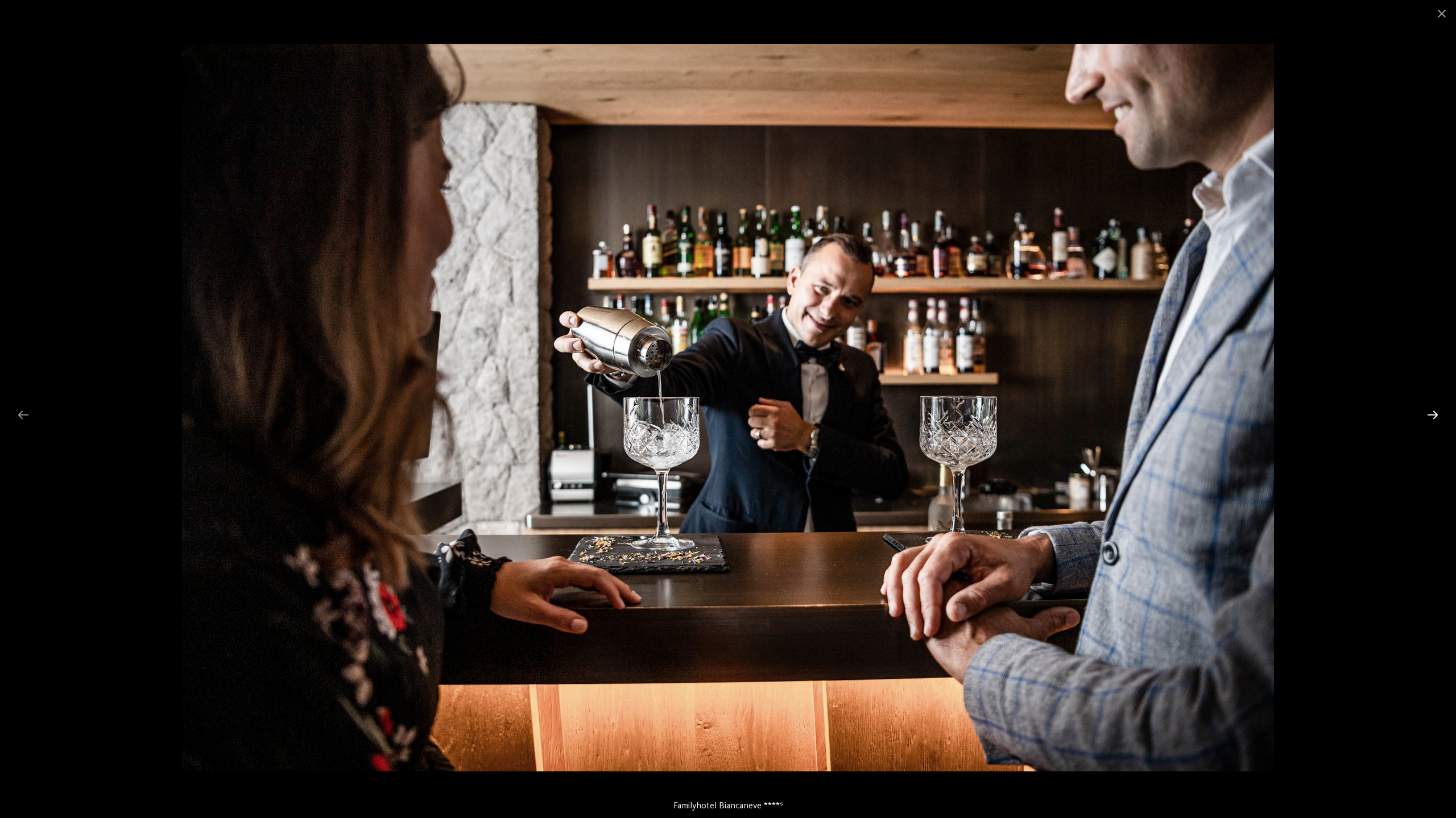
click at [1434, 416] on div at bounding box center [1433, 415] width 24 height 22
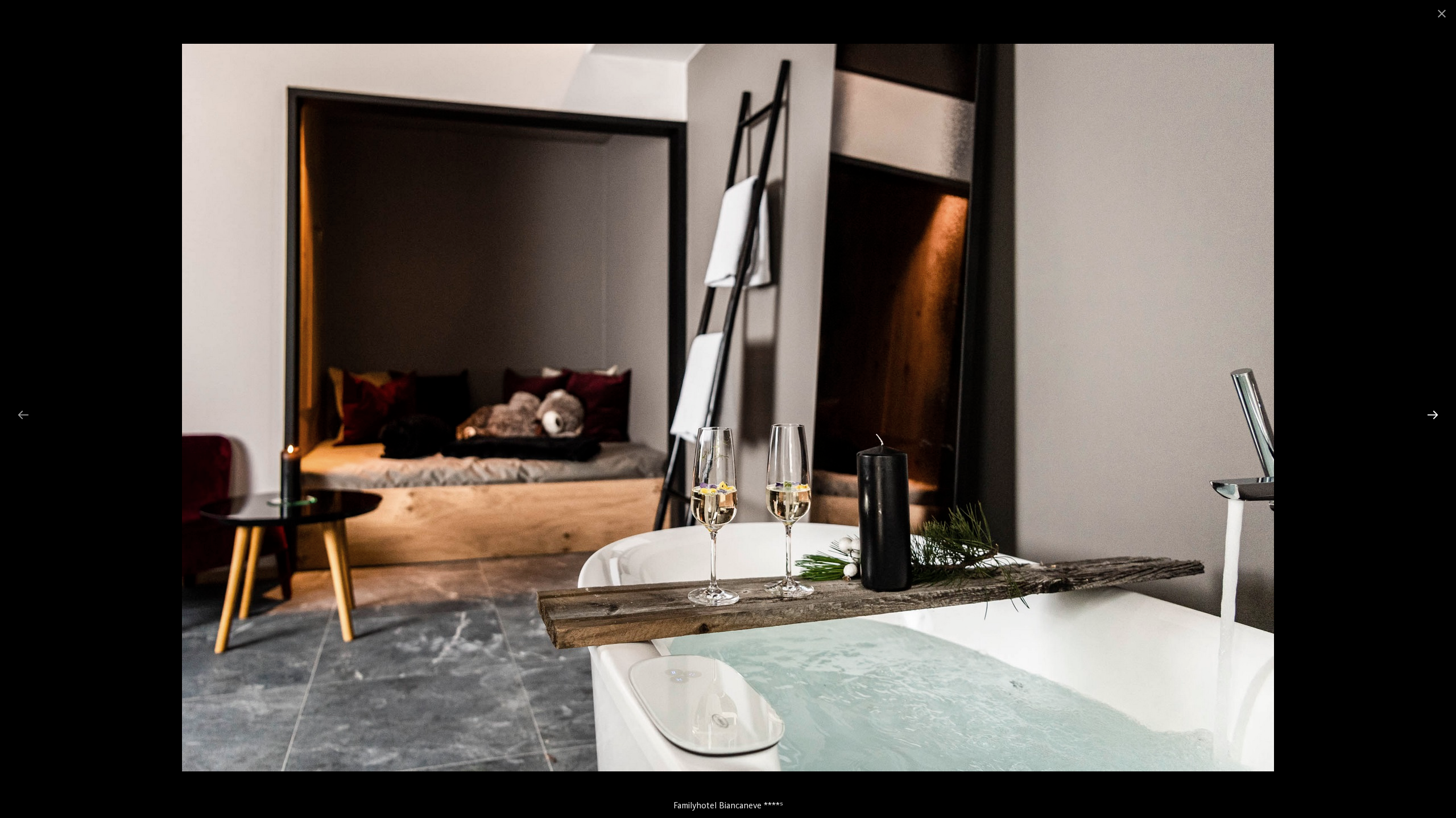
click at [1434, 416] on div at bounding box center [1433, 415] width 24 height 22
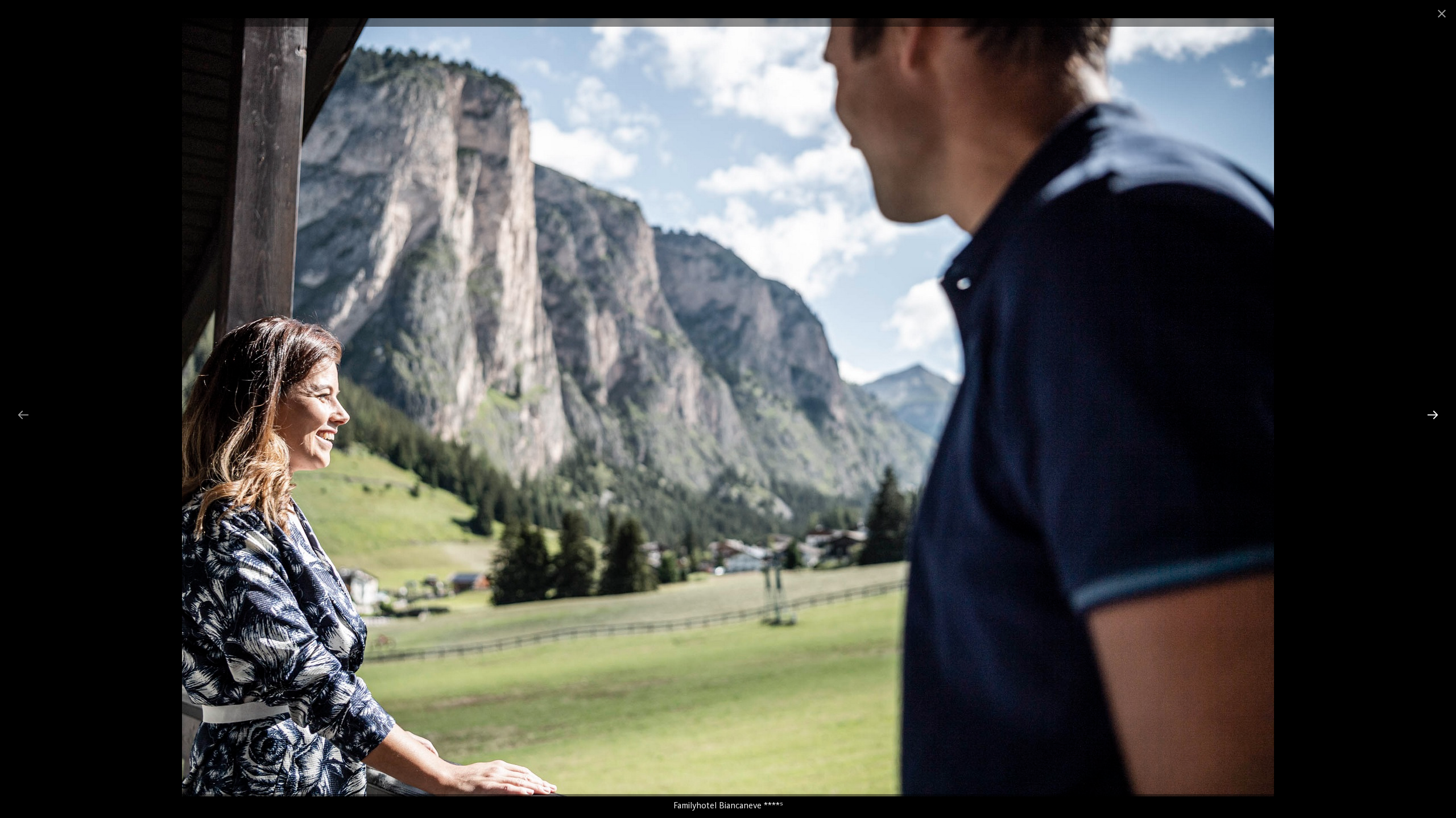
click at [1434, 416] on div at bounding box center [1433, 415] width 24 height 22
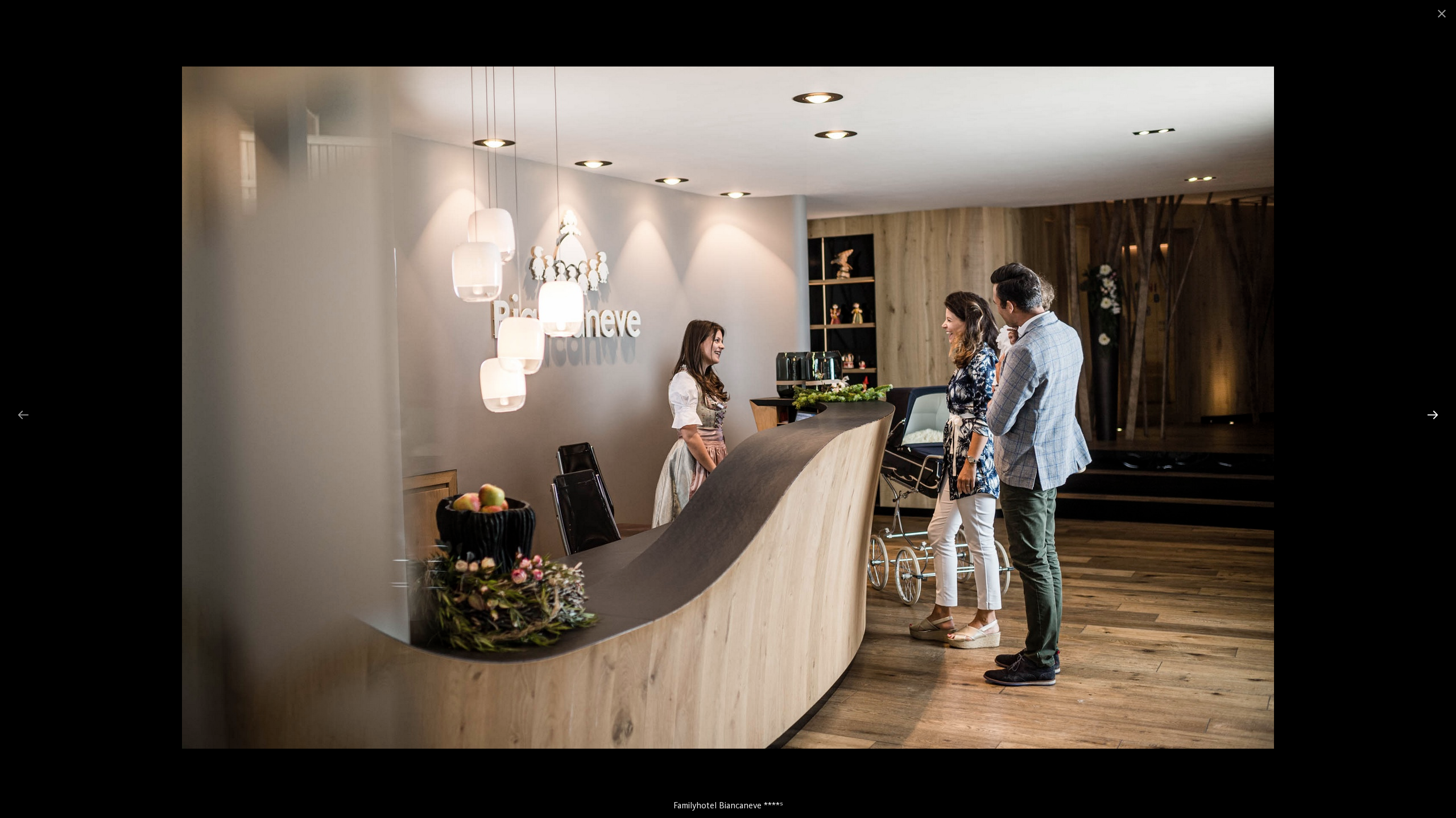
click at [1434, 416] on div at bounding box center [1433, 415] width 24 height 22
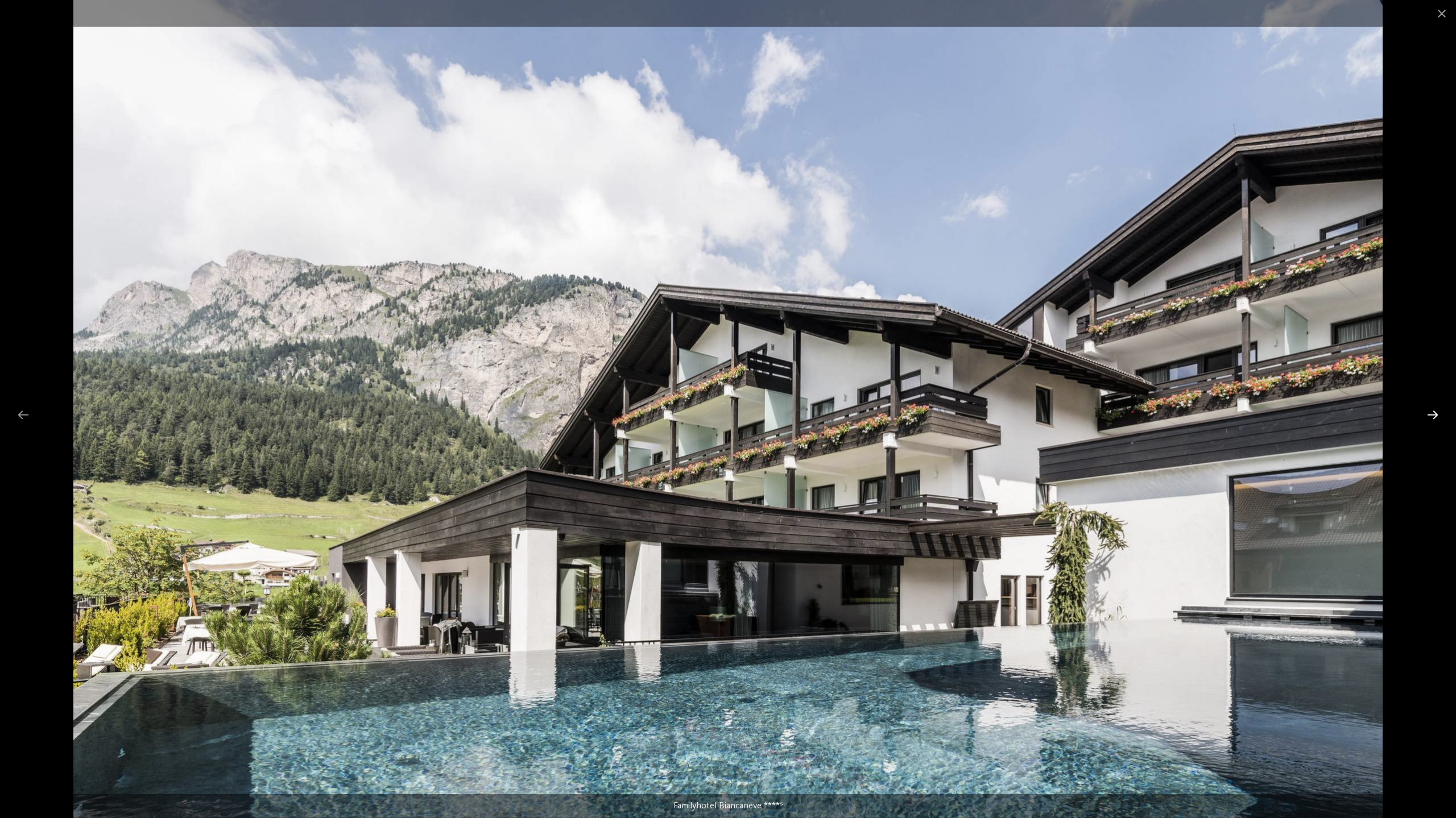
click at [1434, 416] on div at bounding box center [1433, 415] width 24 height 22
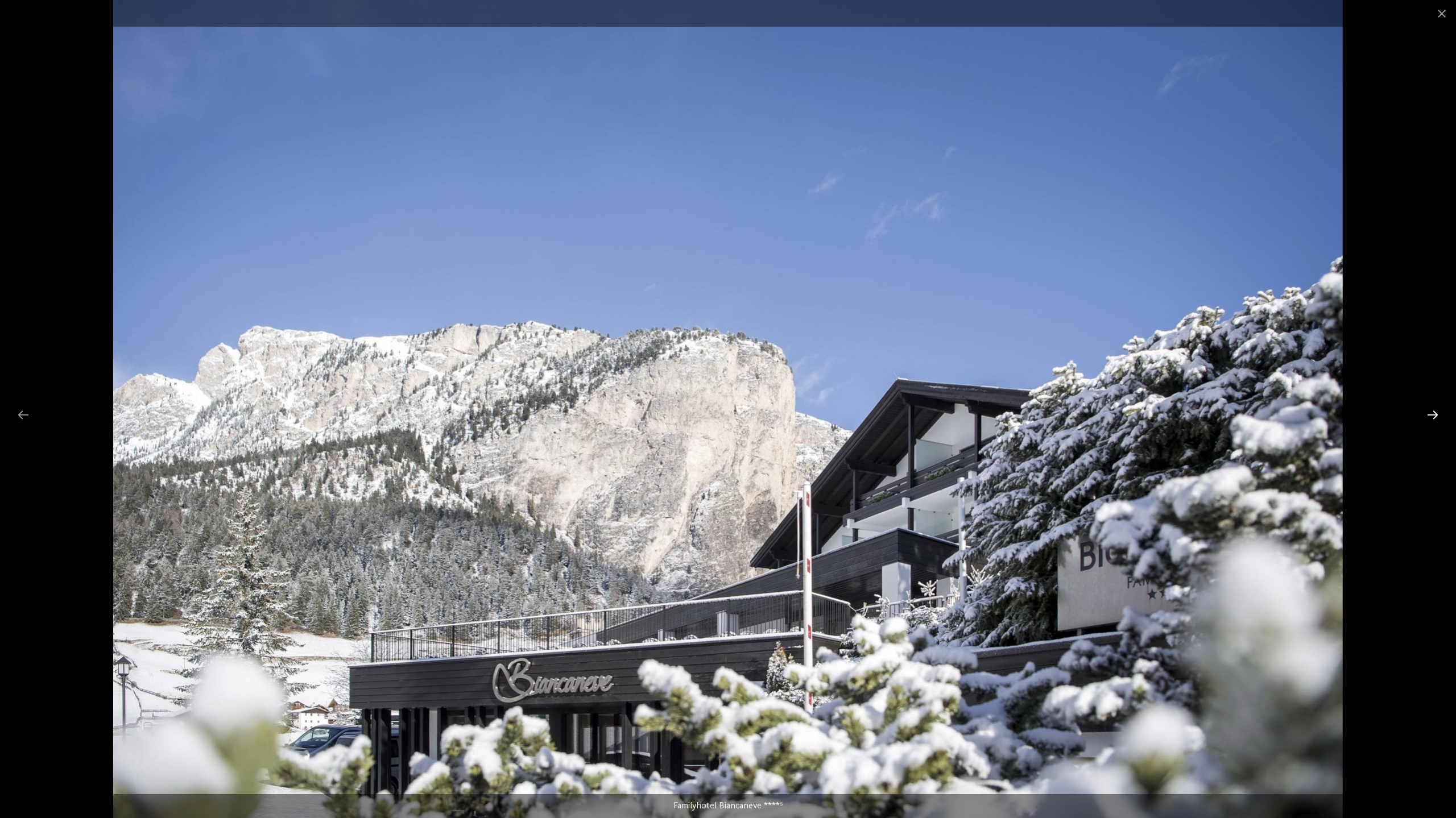
click at [1434, 416] on div at bounding box center [1433, 415] width 24 height 22
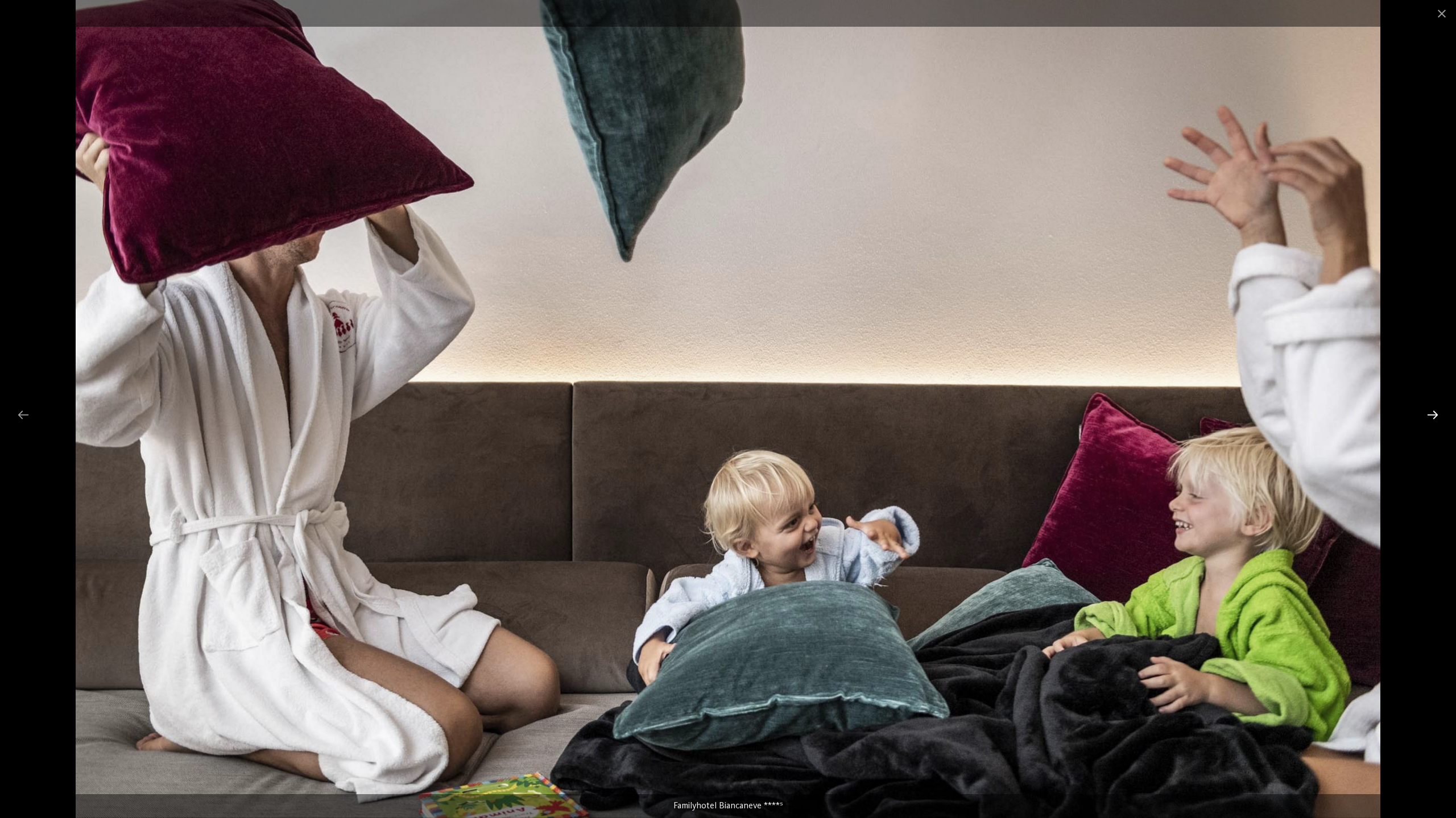
click at [1434, 416] on div at bounding box center [1433, 415] width 24 height 22
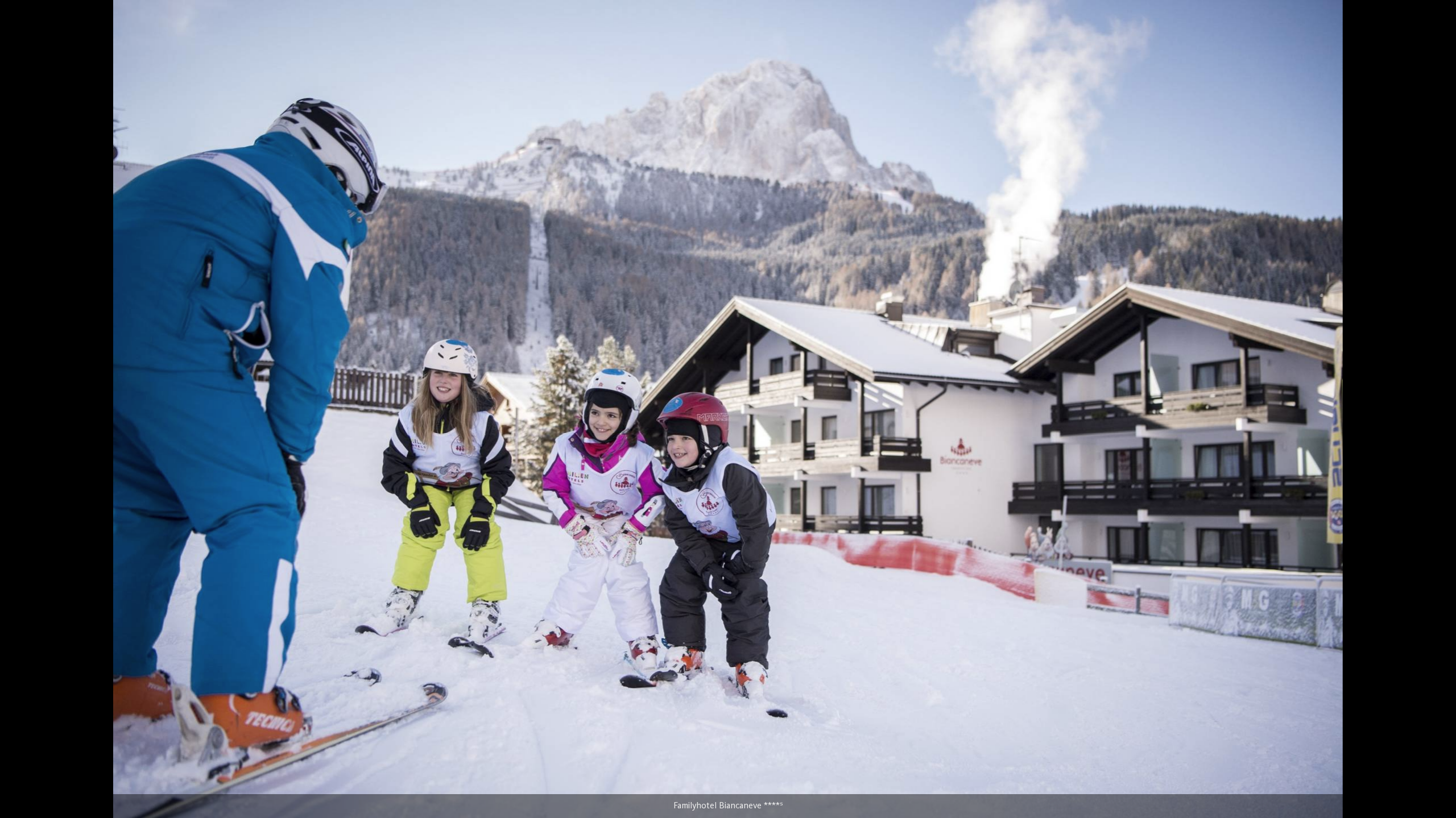
click at [1434, 416] on div at bounding box center [1438, 415] width 24 height 22
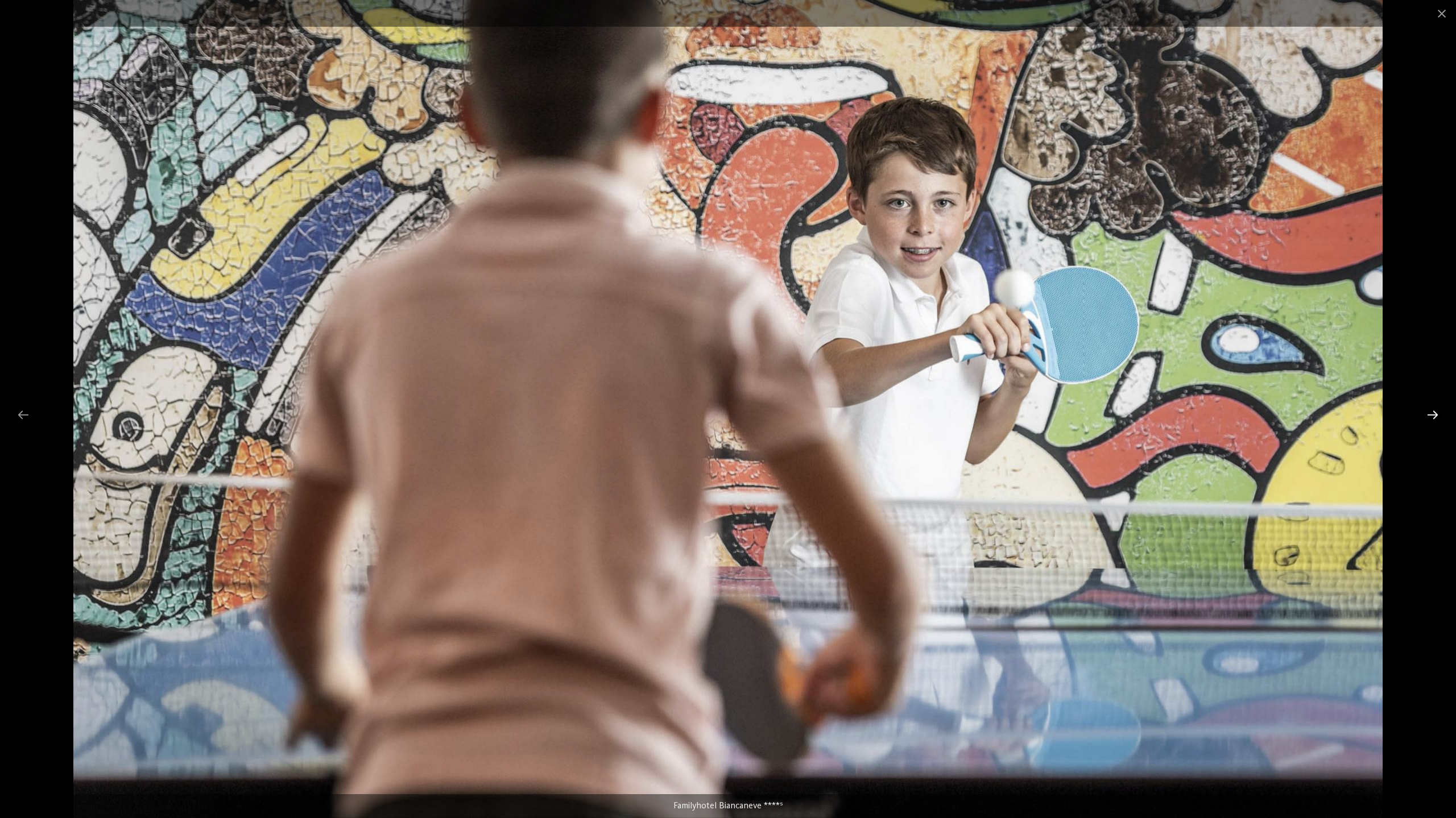
click at [1434, 416] on div at bounding box center [1433, 415] width 24 height 22
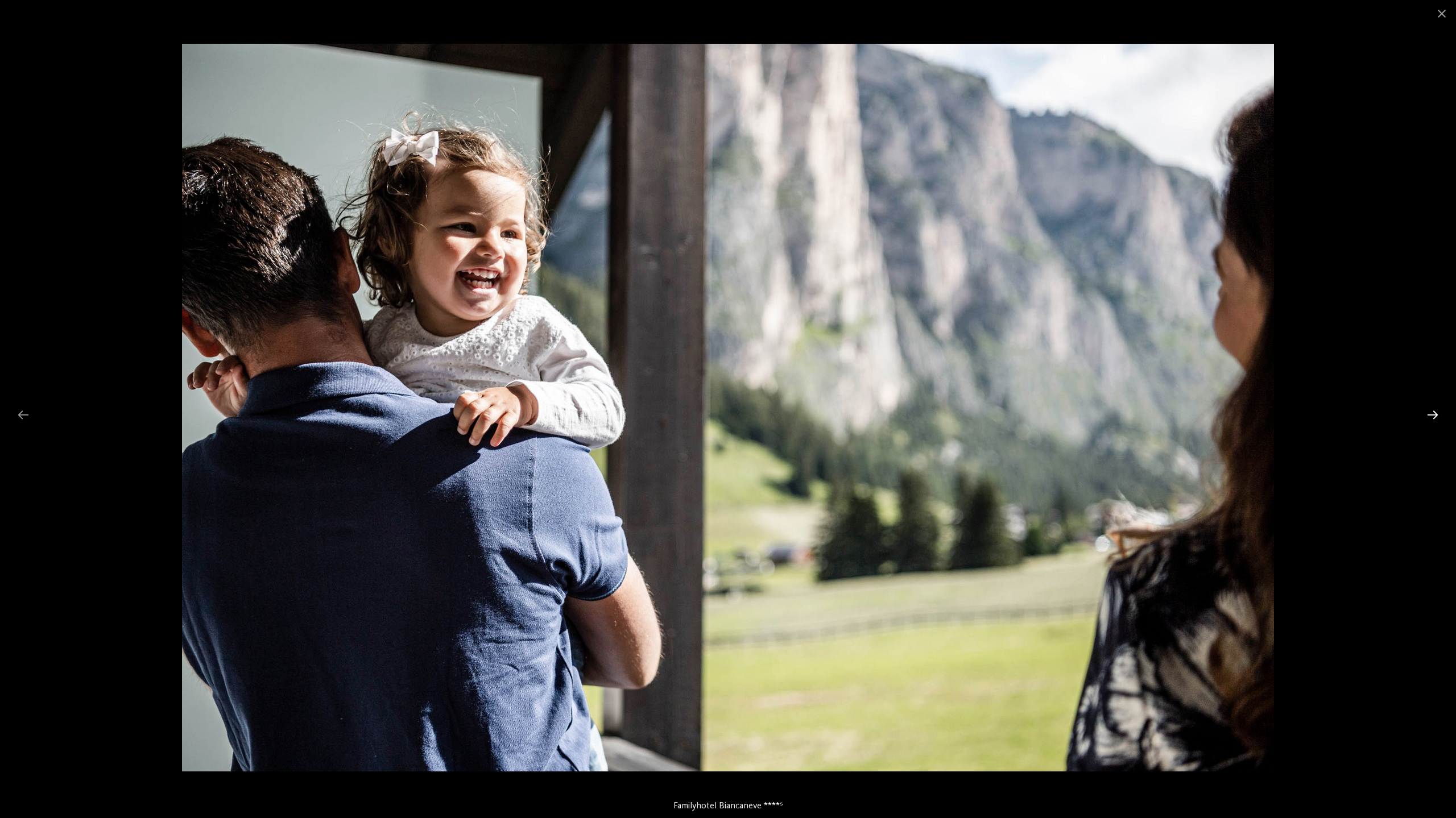
click at [1434, 416] on div at bounding box center [1433, 415] width 24 height 22
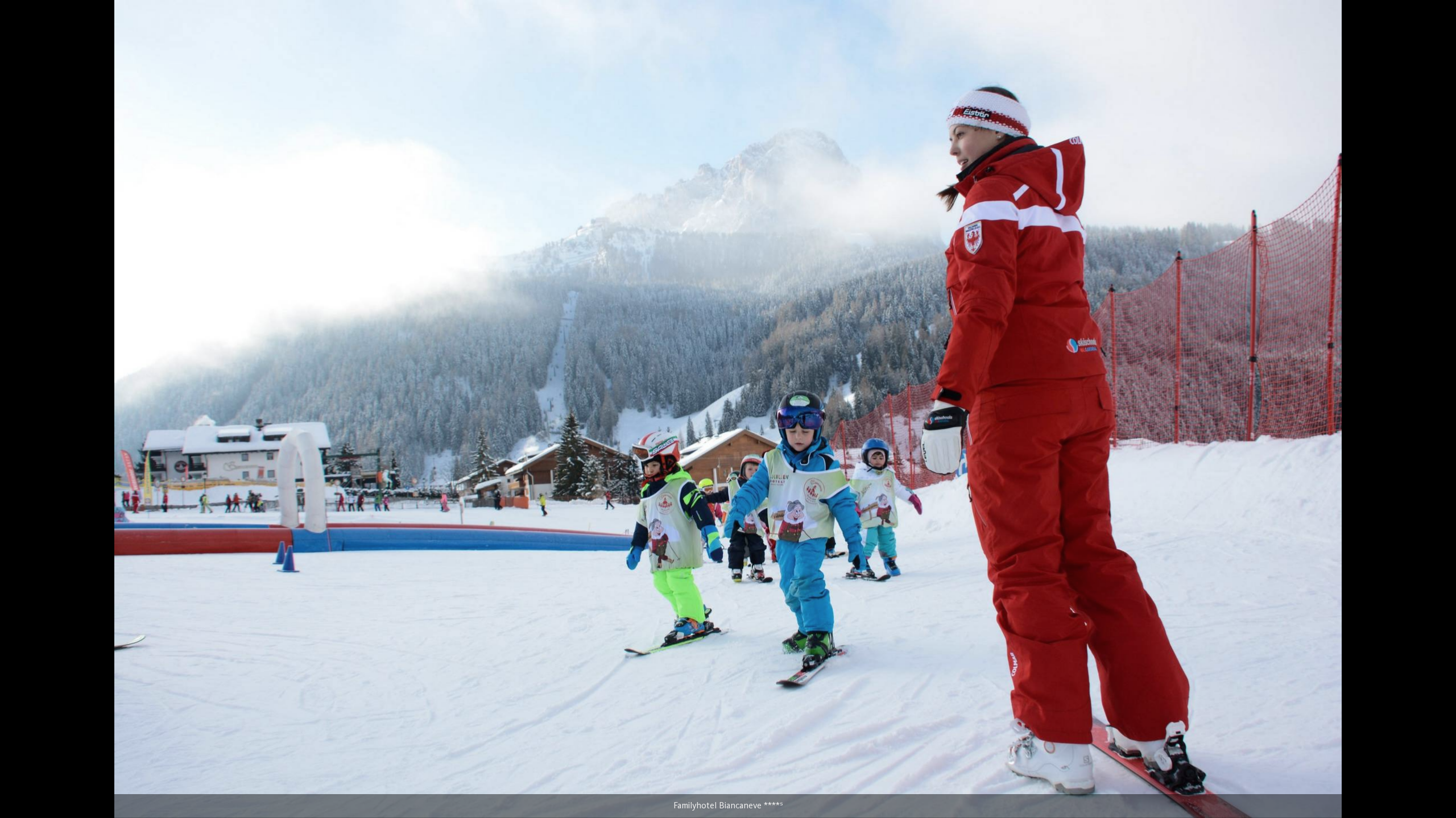
click at [1434, 416] on div at bounding box center [1438, 415] width 24 height 22
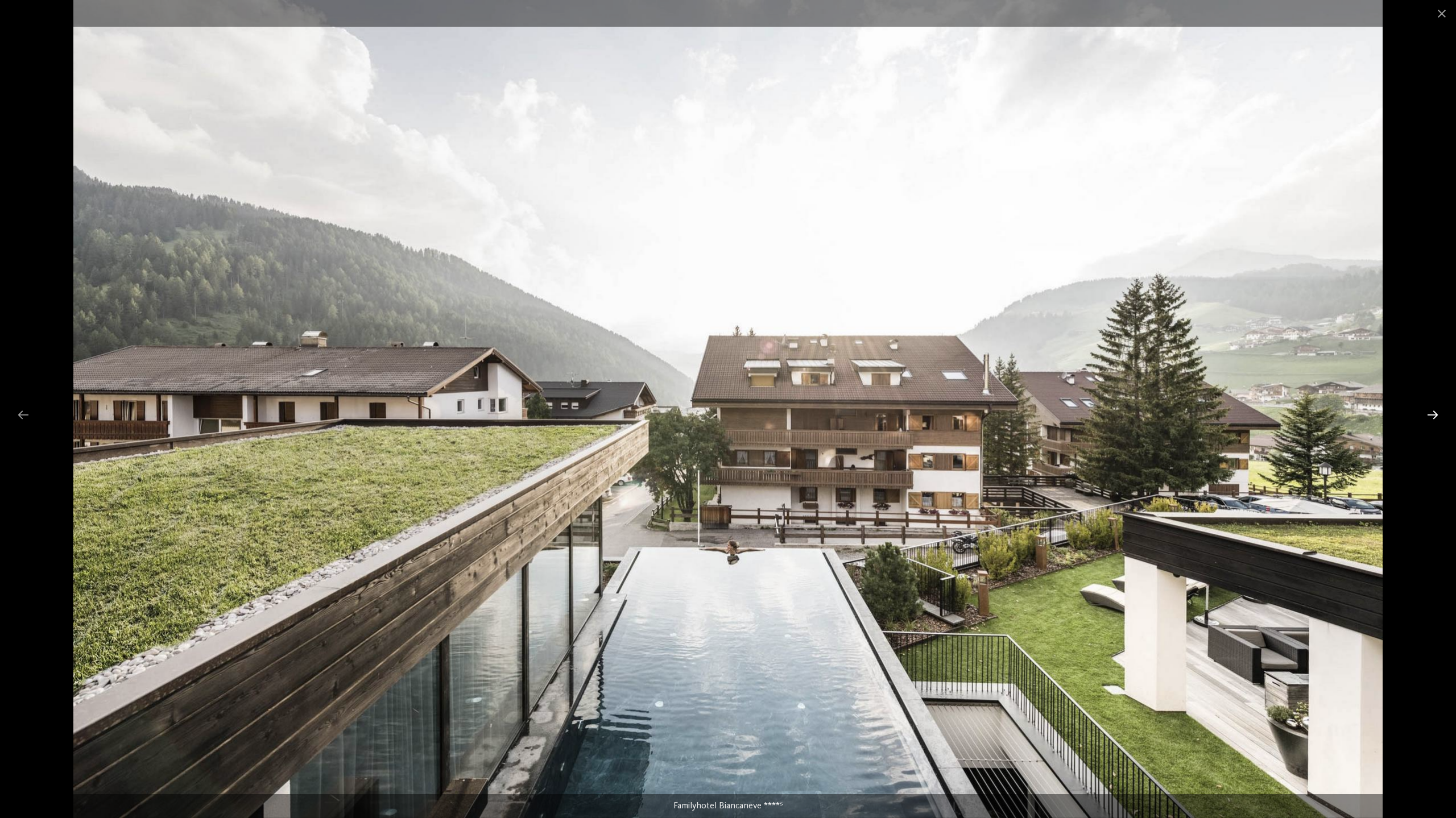
click at [1434, 416] on div at bounding box center [1433, 415] width 24 height 22
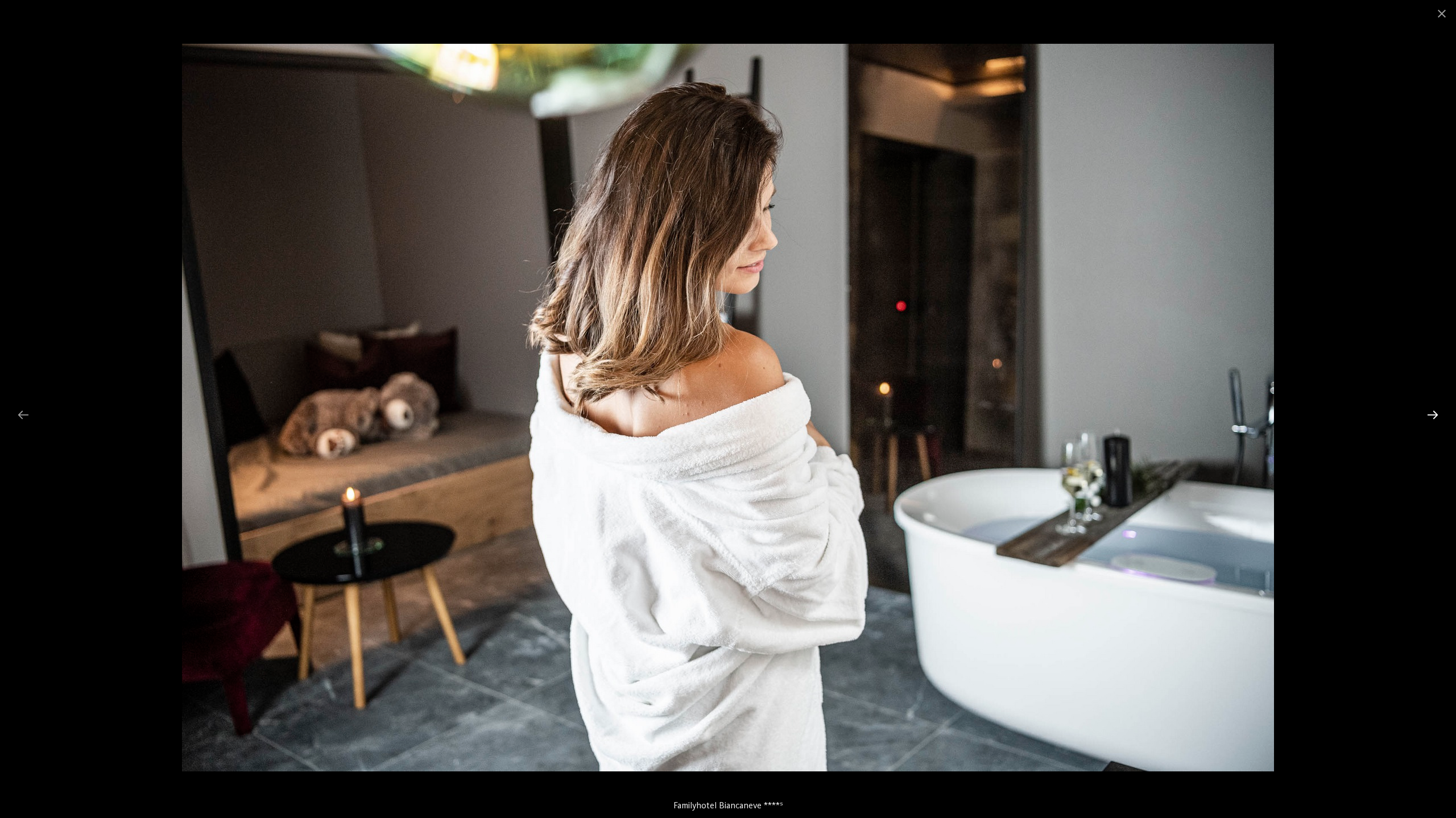
click at [1434, 416] on div at bounding box center [1433, 415] width 24 height 22
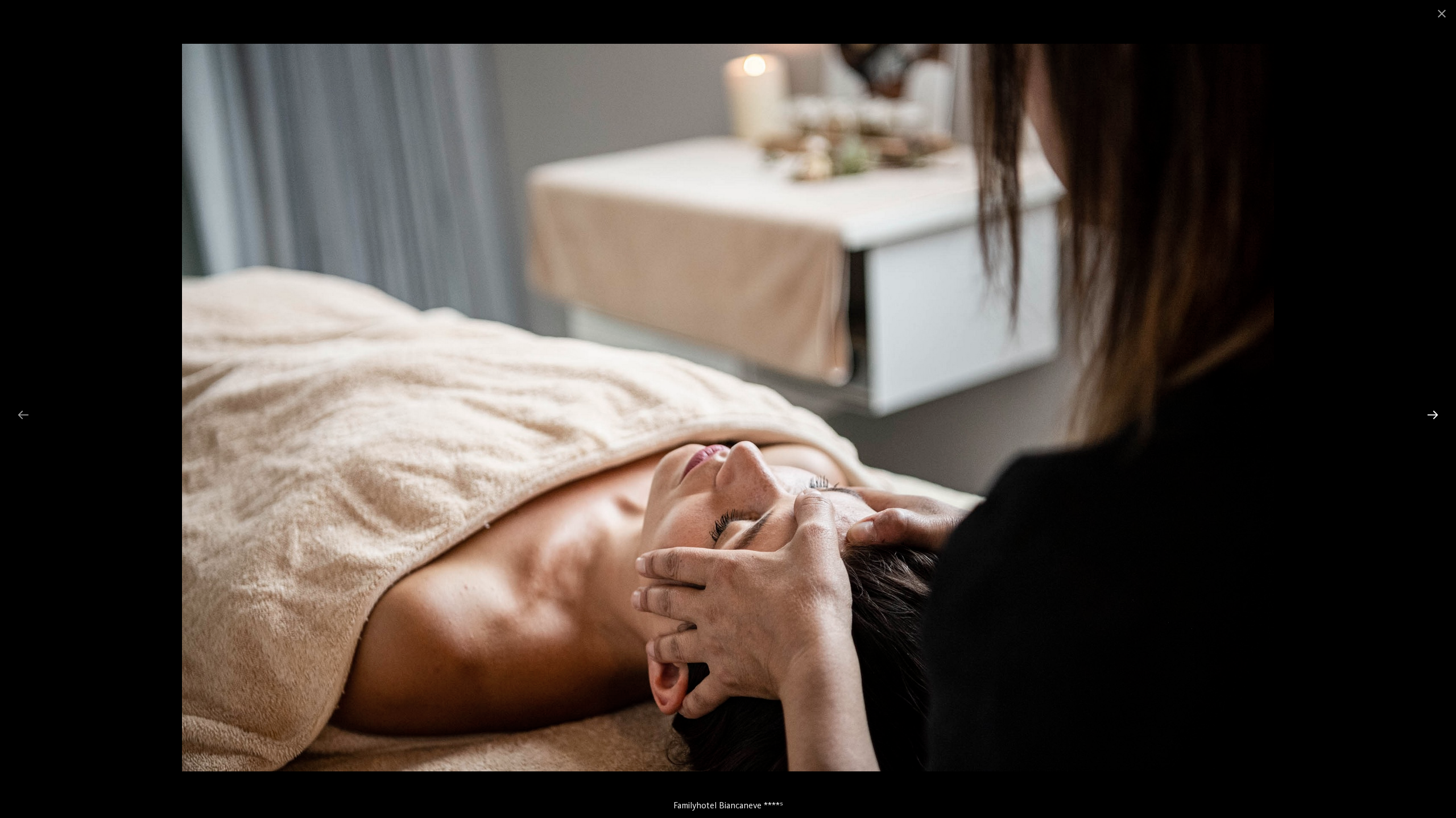
click at [1434, 416] on div at bounding box center [1433, 415] width 24 height 22
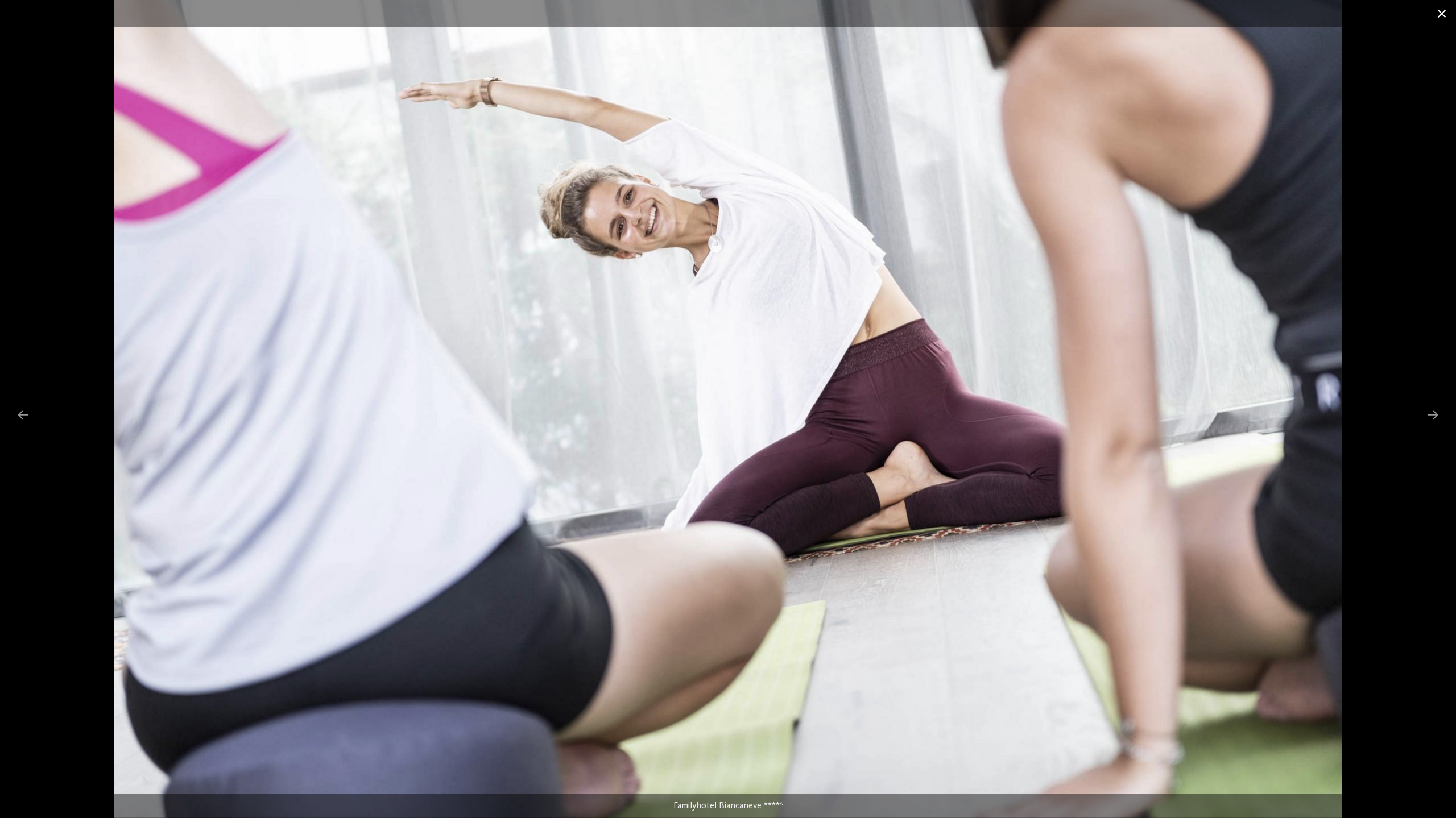
click at [1441, 21] on span at bounding box center [1442, 13] width 29 height 27
